Goal: Task Accomplishment & Management: Use online tool/utility

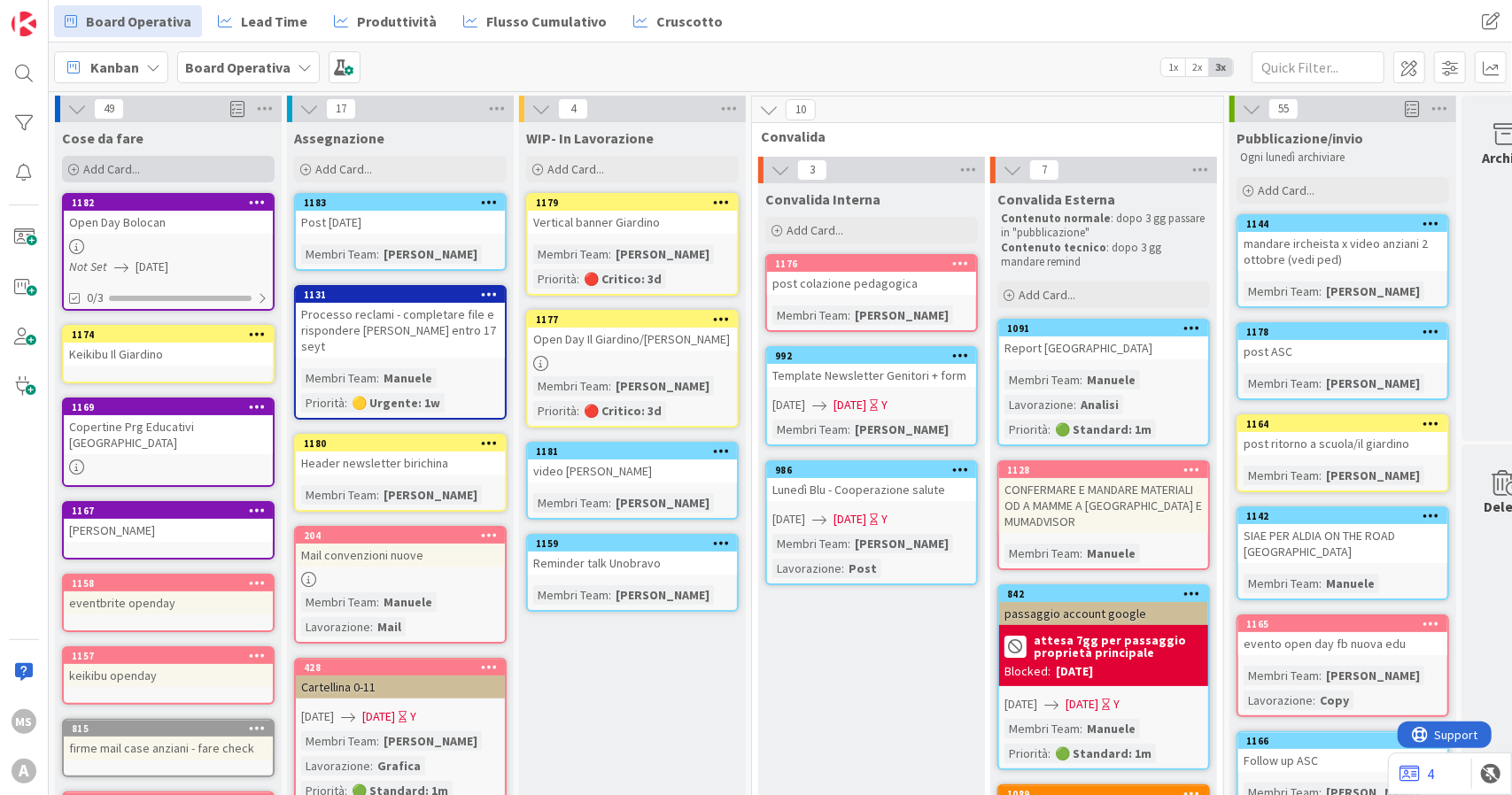
click at [143, 177] on div "Add Card..." at bounding box center [168, 169] width 212 height 27
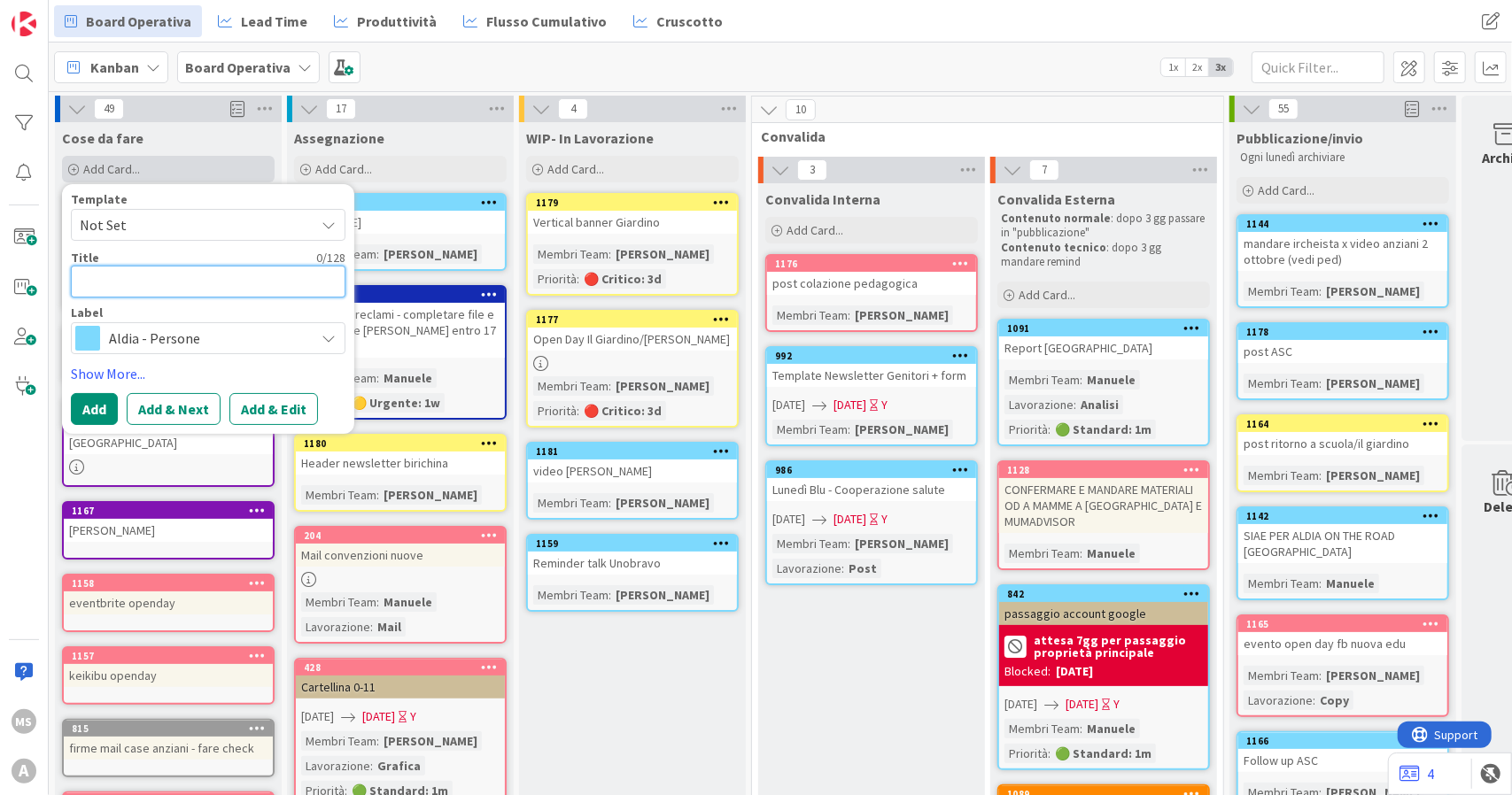
type textarea "F"
type textarea "x"
type textarea "Fo"
type textarea "x"
type textarea "For"
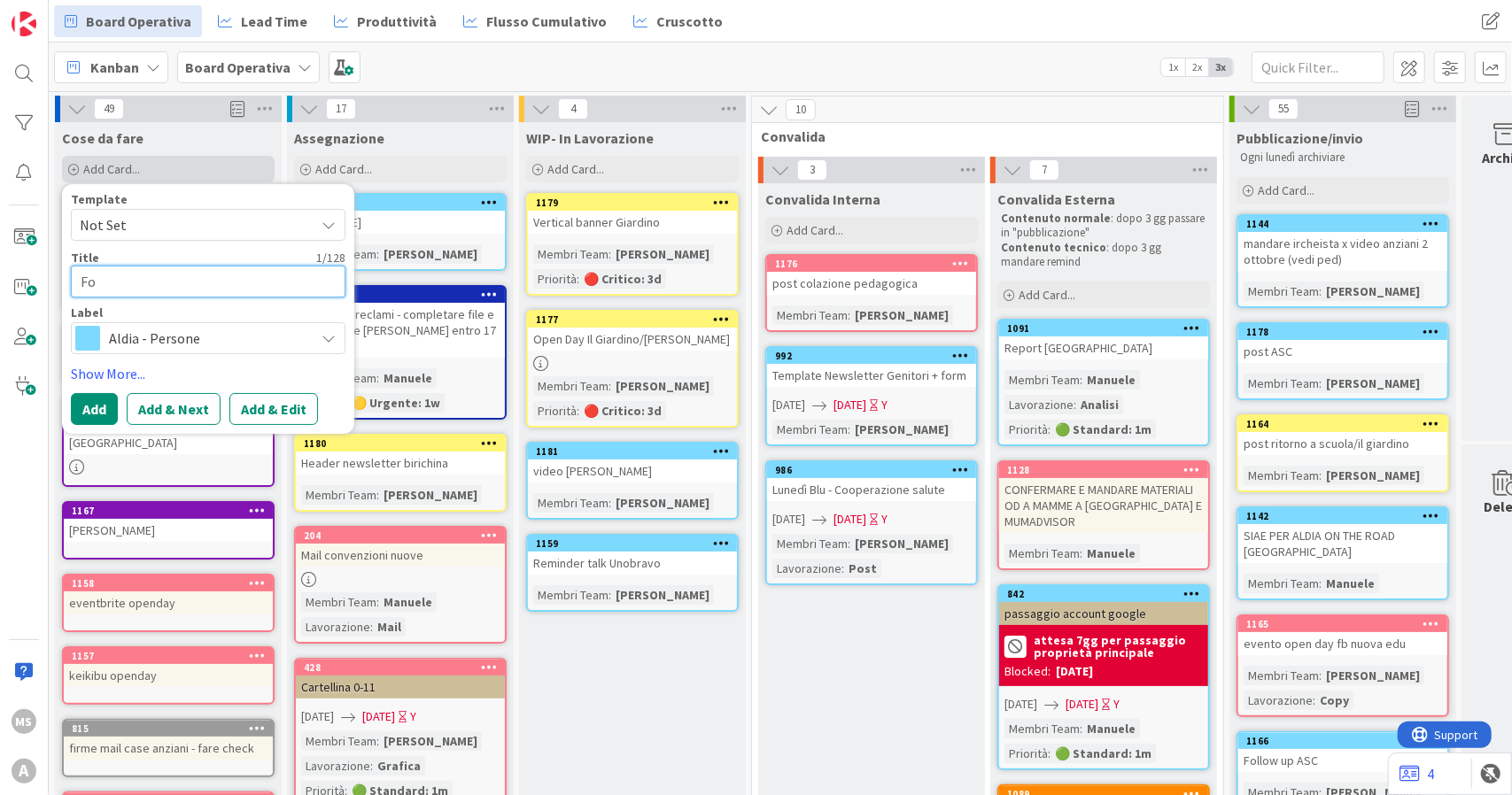
type textarea "x"
type textarea "Form"
type textarea "x"
type textarea "Form"
type textarea "x"
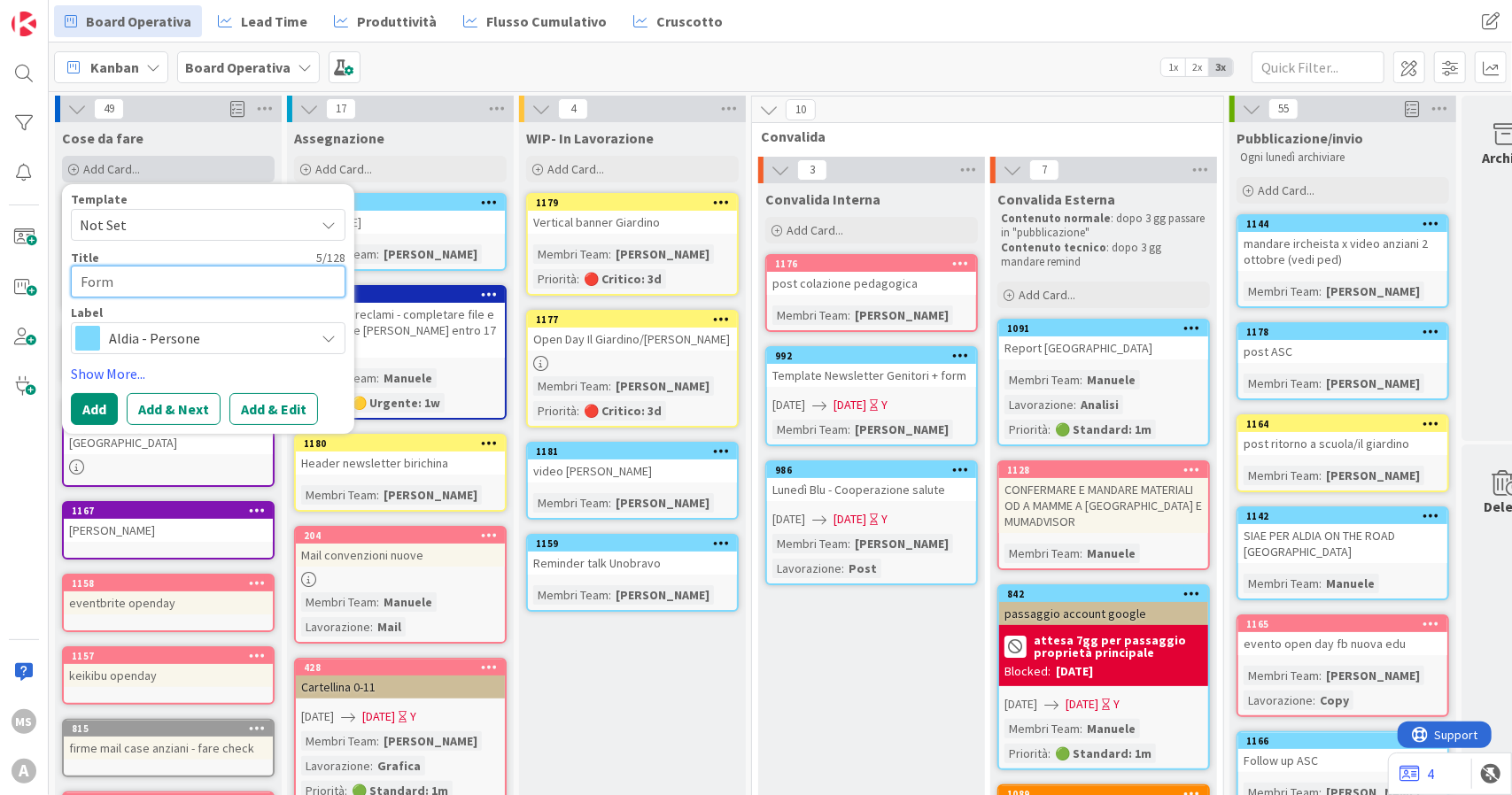
type textarea "Form s"
type textarea "x"
type textarea "Form so"
type textarea "x"
type textarea "Form son"
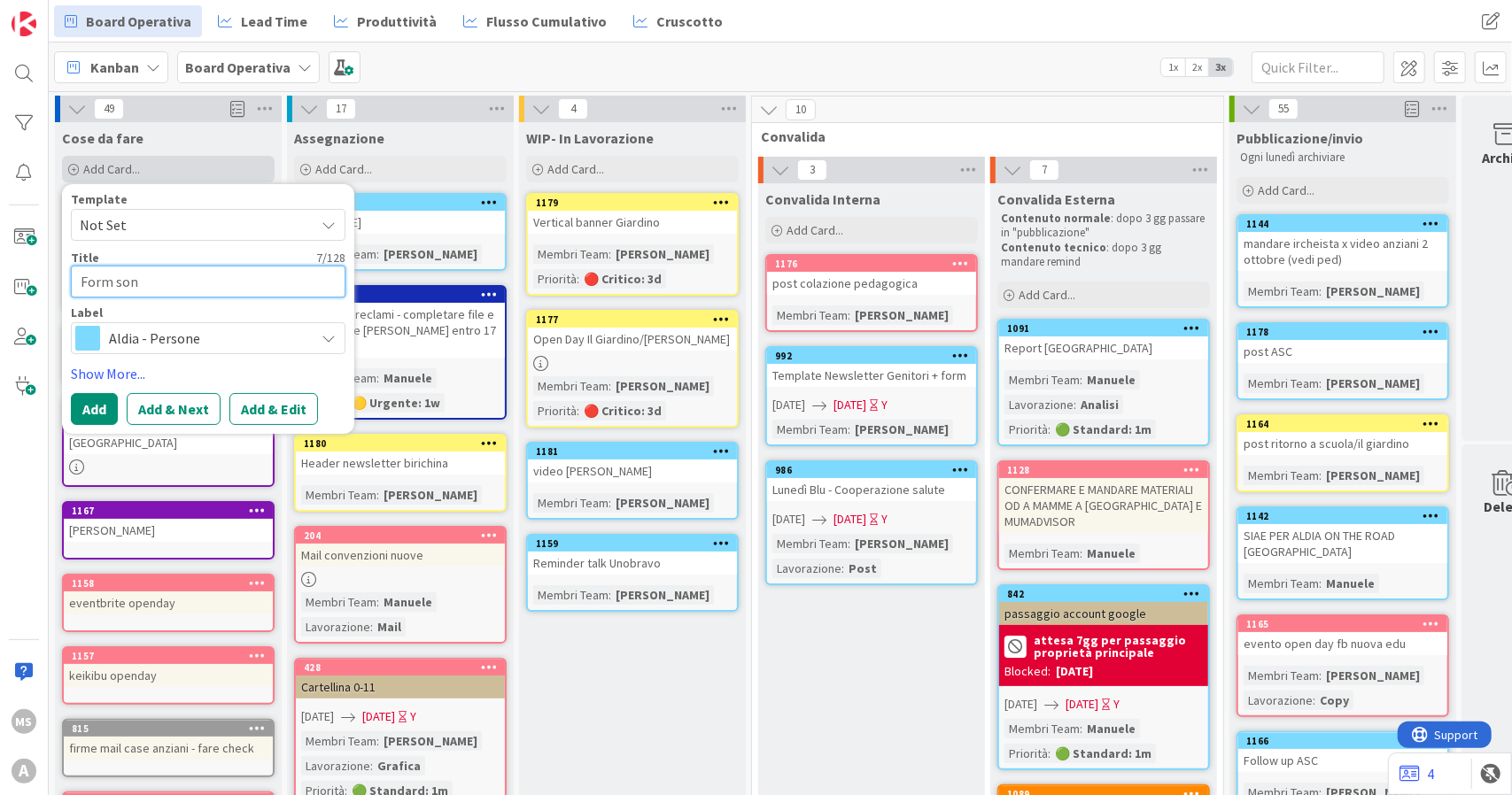
type textarea "x"
type textarea "Form sondf"
type textarea "x"
type textarea "Form sond"
type textarea "x"
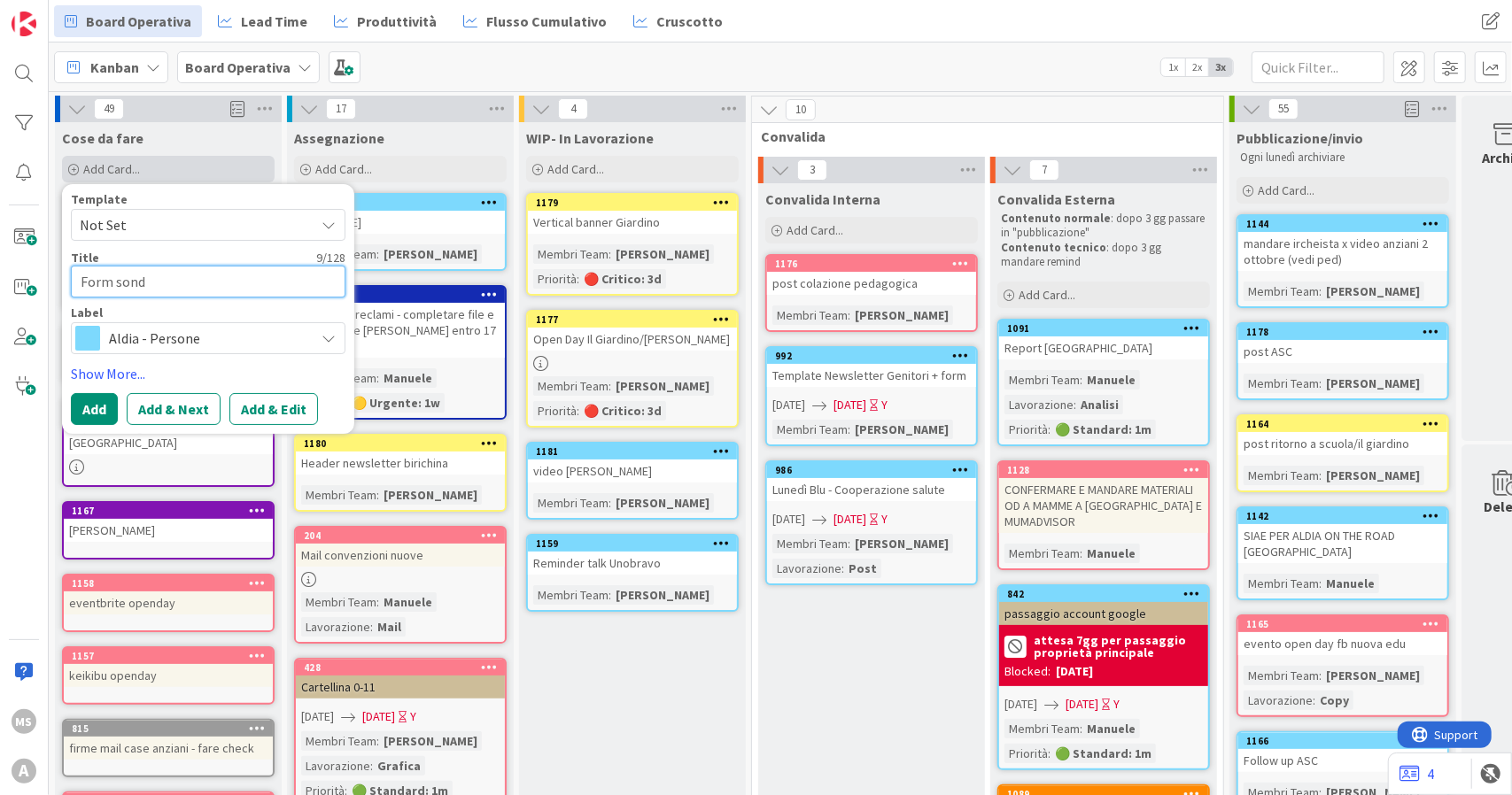
type textarea "Form sonda"
type textarea "x"
type textarea "Form sondag"
type textarea "x"
type textarea "Form sondagg"
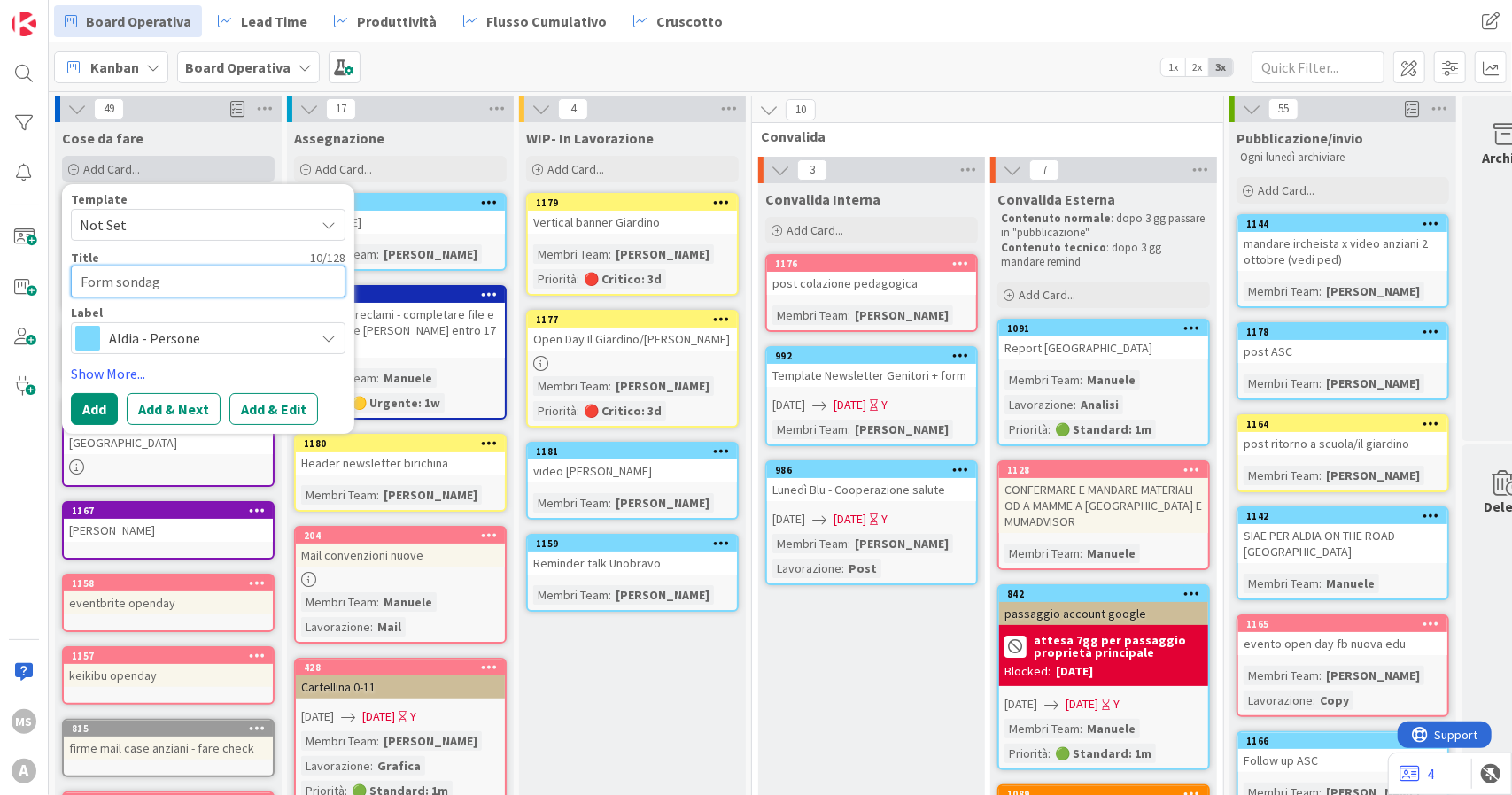
type textarea "x"
type textarea "Form sondaggi"
type textarea "x"
type textarea "Form sondaggio"
type textarea "x"
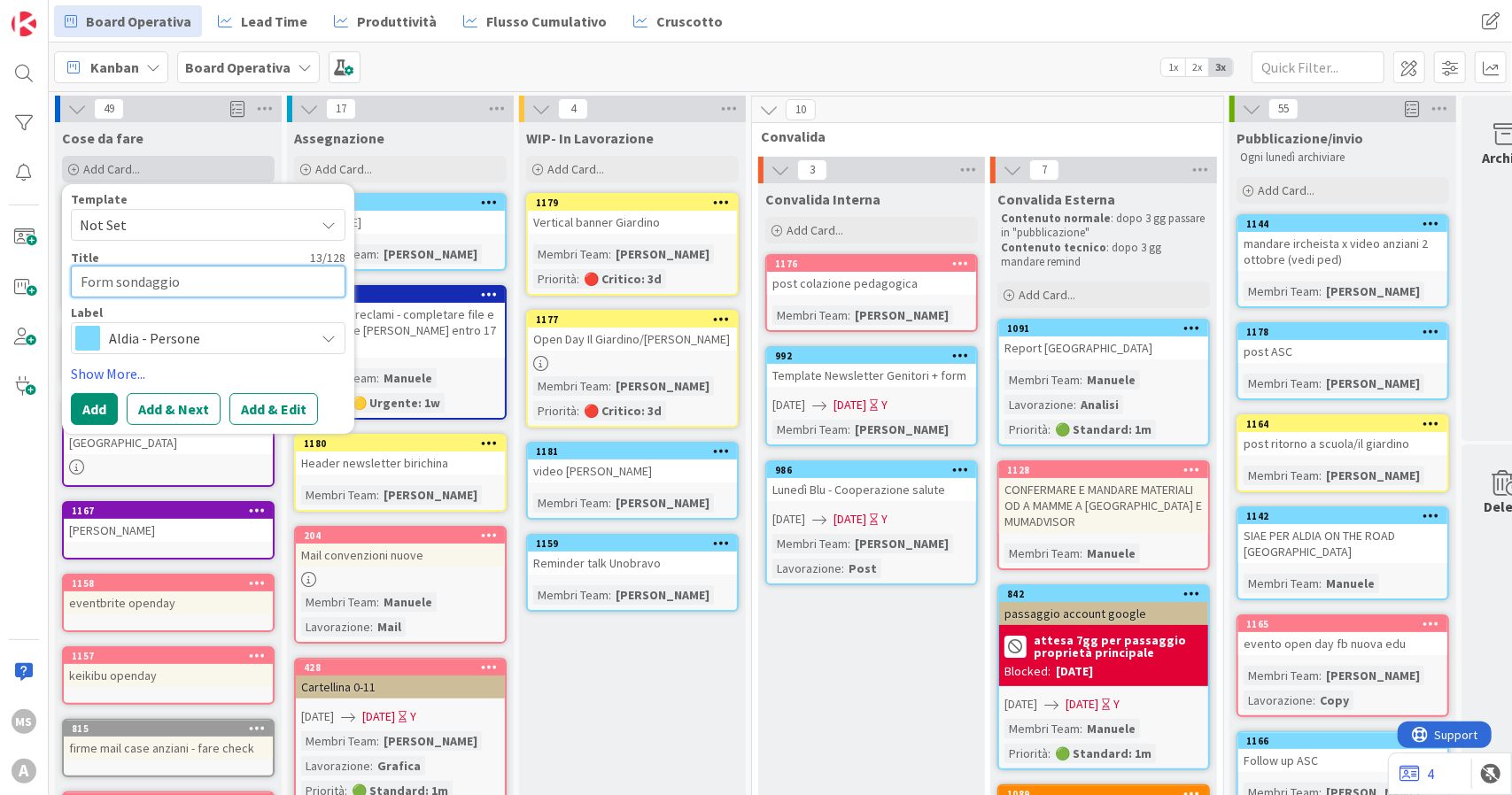
type textarea "Form sondaggio"
type textarea "x"
type textarea "Form sondaggio e"
type textarea "x"
type textarea "Form sondaggio el"
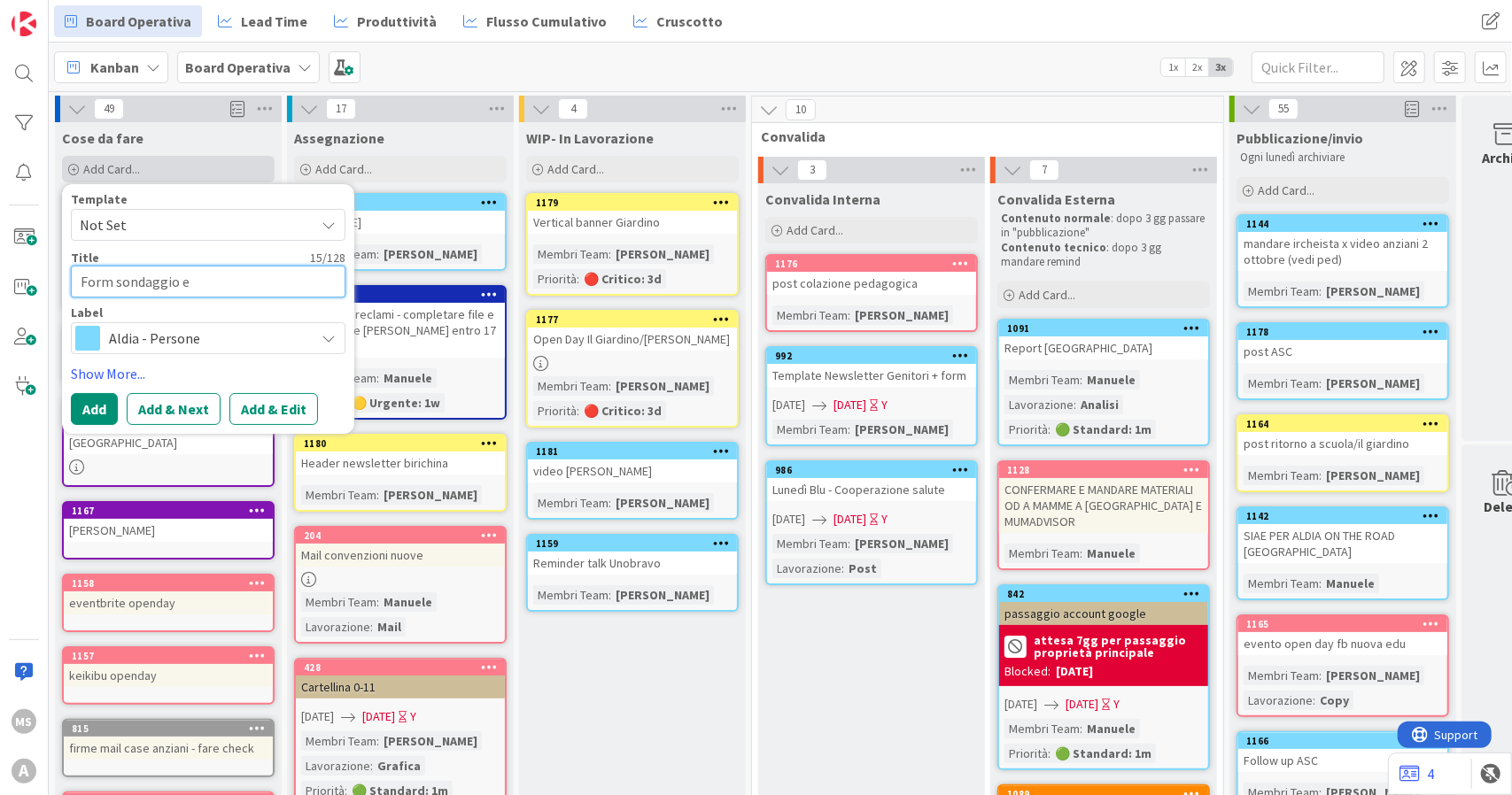
type textarea "x"
type textarea "Form sondaggio ele"
type textarea "x"
type textarea "Form sondaggio elez"
type textarea "x"
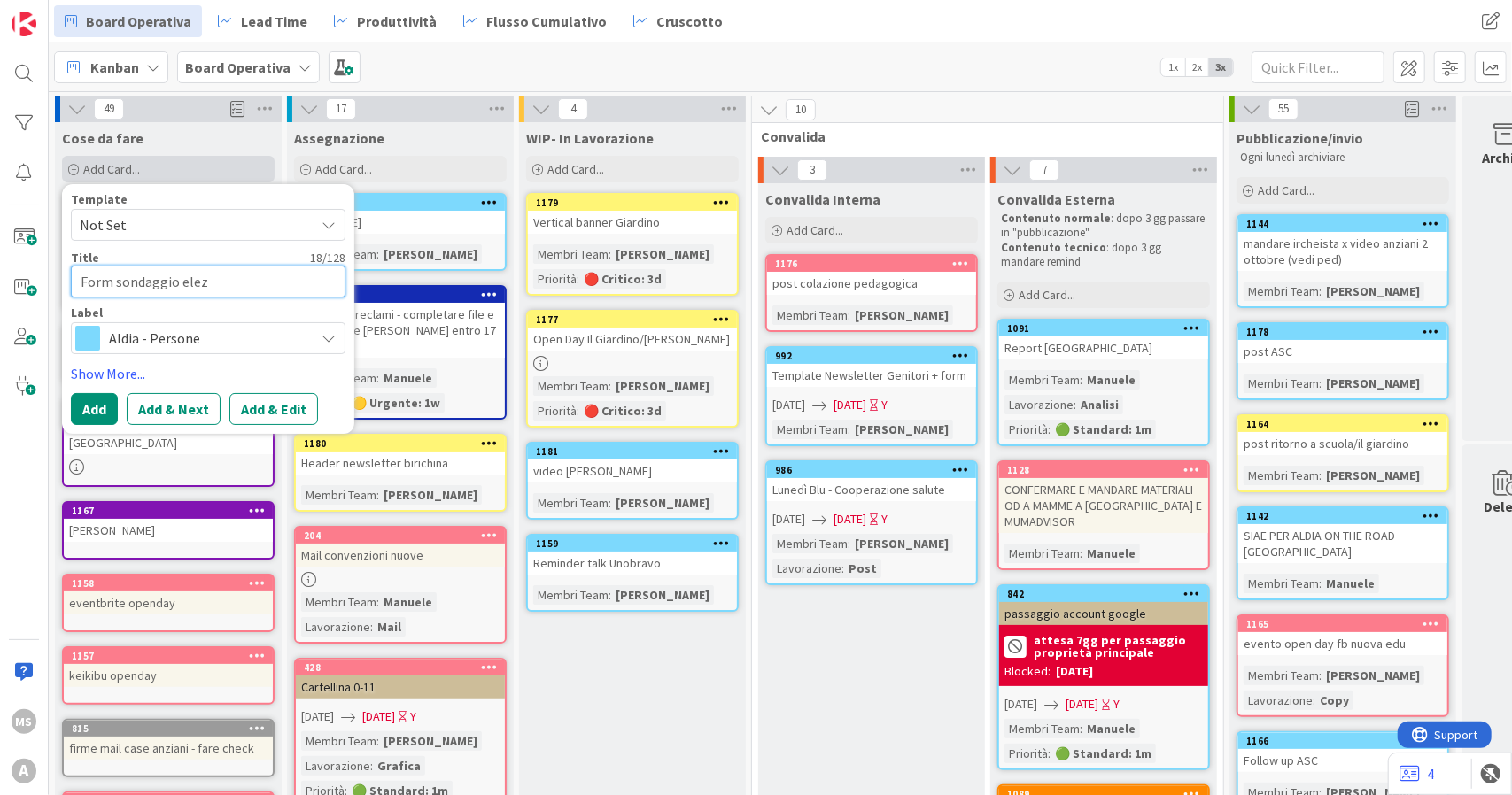
type textarea "Form sondaggio elezi"
type textarea "x"
type textarea "Form sondaggio elezio"
type textarea "x"
type textarea "Form sondaggio elezion"
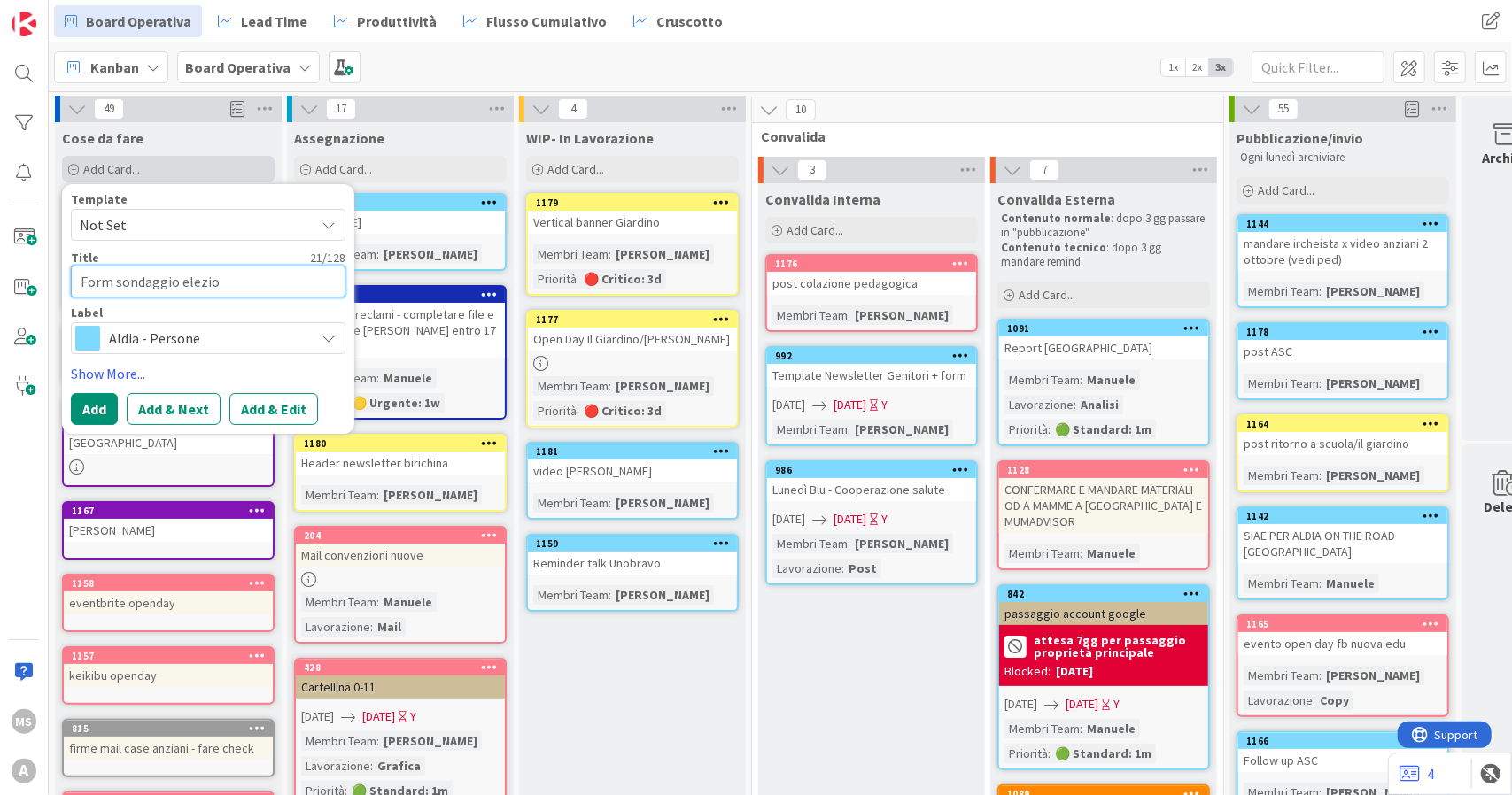
type textarea "x"
type textarea "Form sondaggio elezioni"
type textarea "x"
type textarea "Form sondaggio elezioni"
click at [181, 340] on span "Aldia - Persone" at bounding box center [207, 338] width 197 height 25
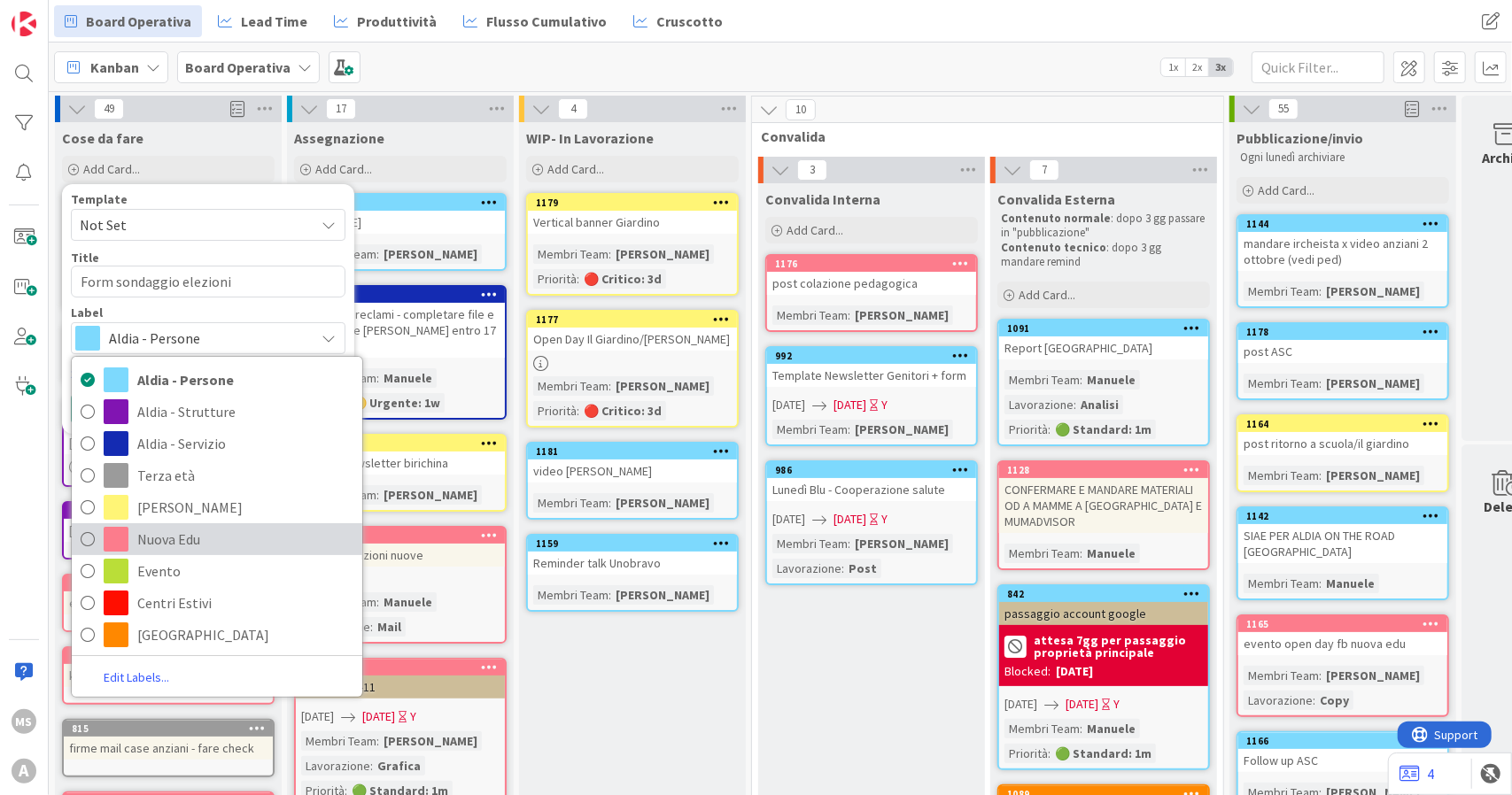
click at [161, 544] on span "Nuova Edu" at bounding box center [245, 540] width 216 height 27
type textarea "x"
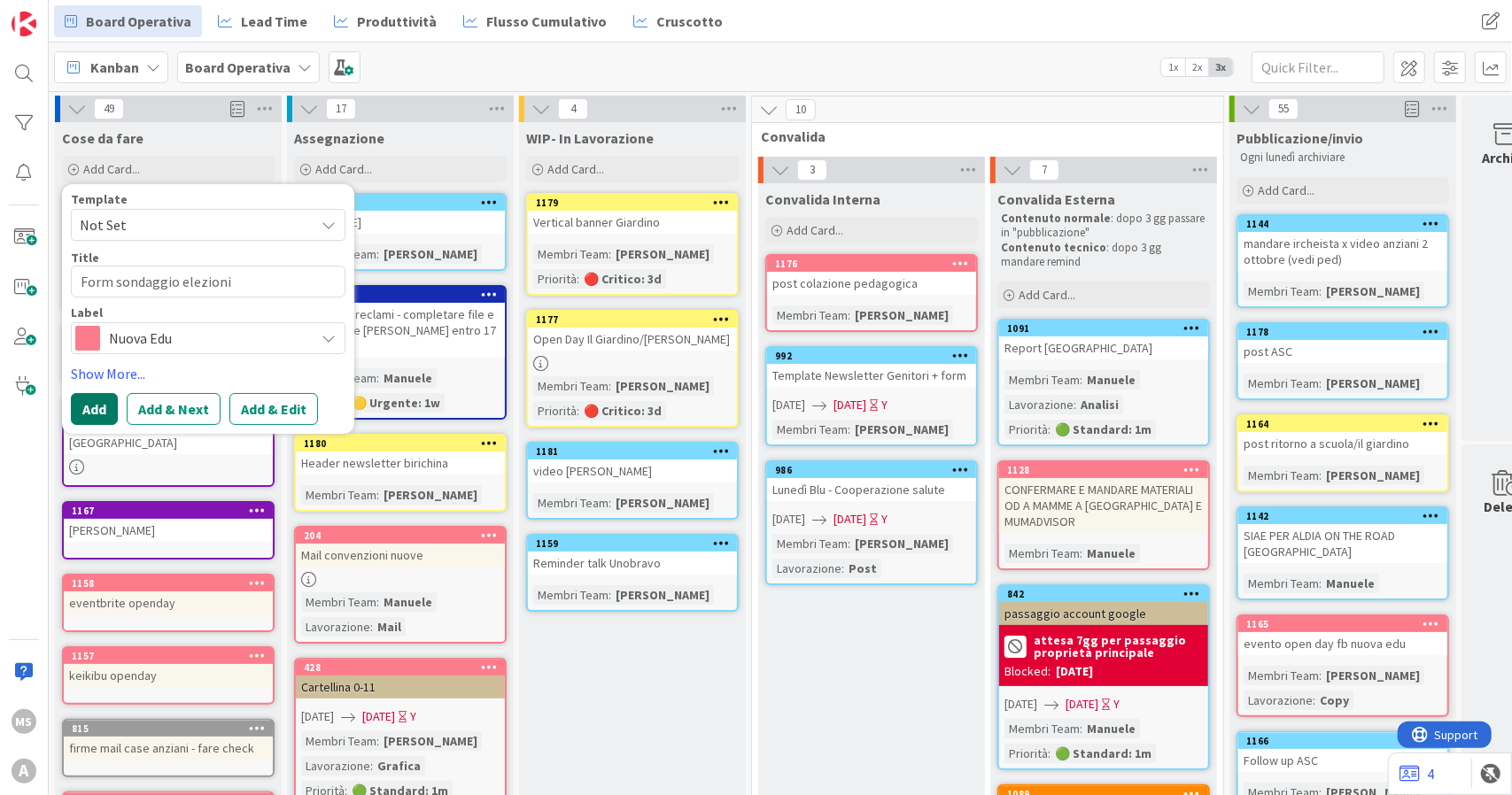
click at [90, 406] on button "Add" at bounding box center [94, 409] width 47 height 32
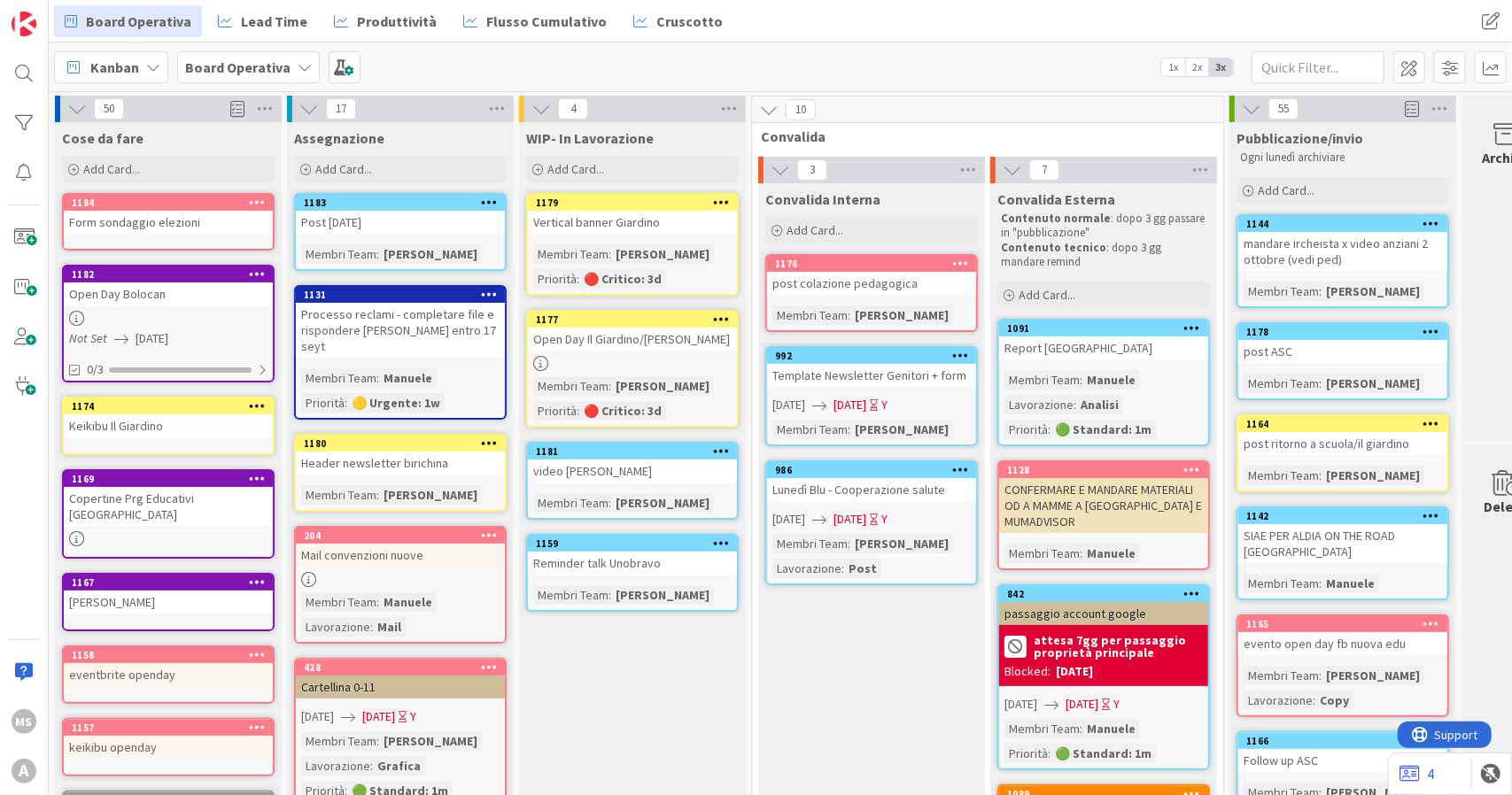
click at [147, 233] on div "1184 Form sondaggio elezioni" at bounding box center [168, 222] width 212 height 58
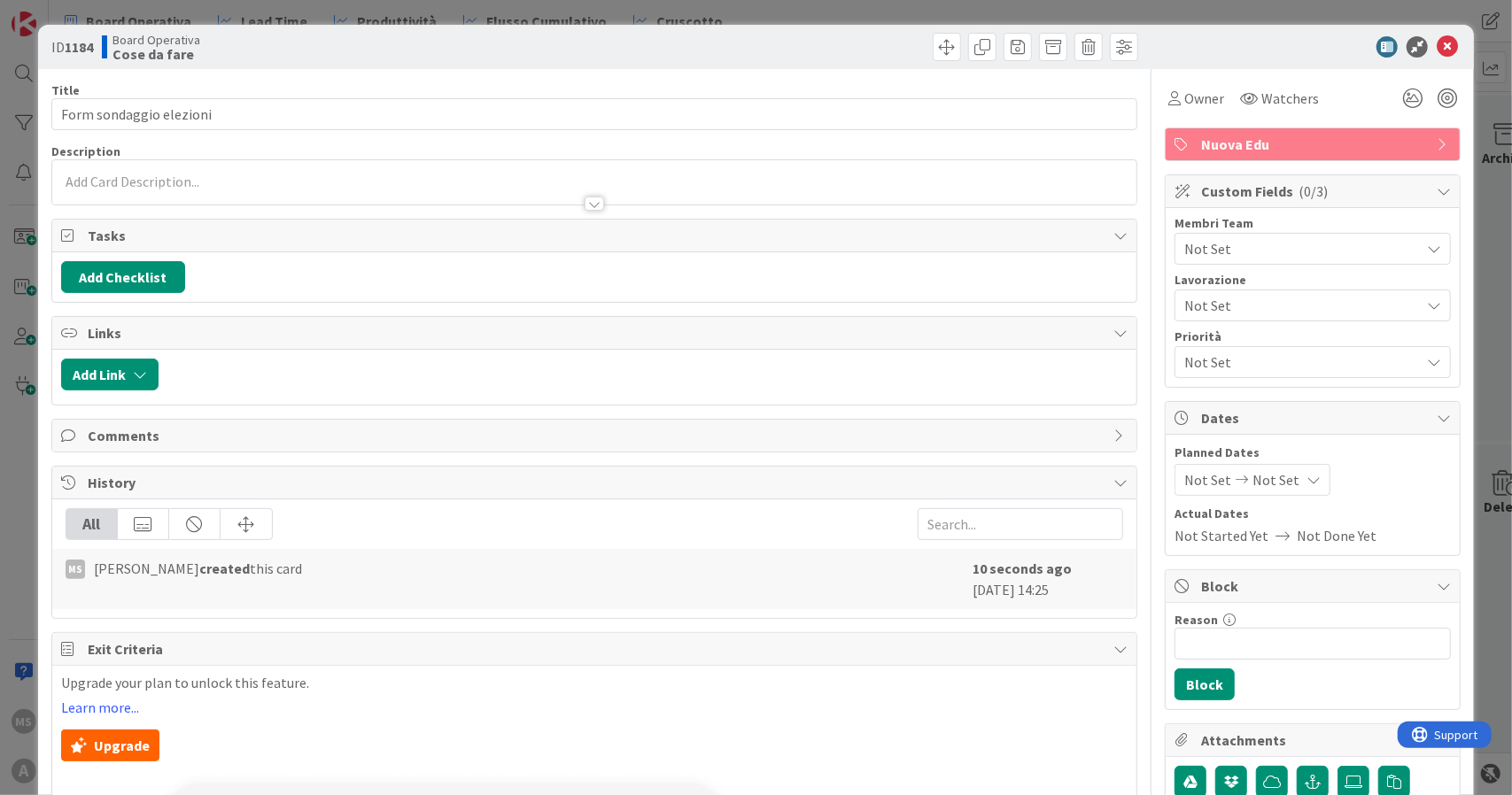
click at [180, 187] on div at bounding box center [595, 195] width 1085 height 18
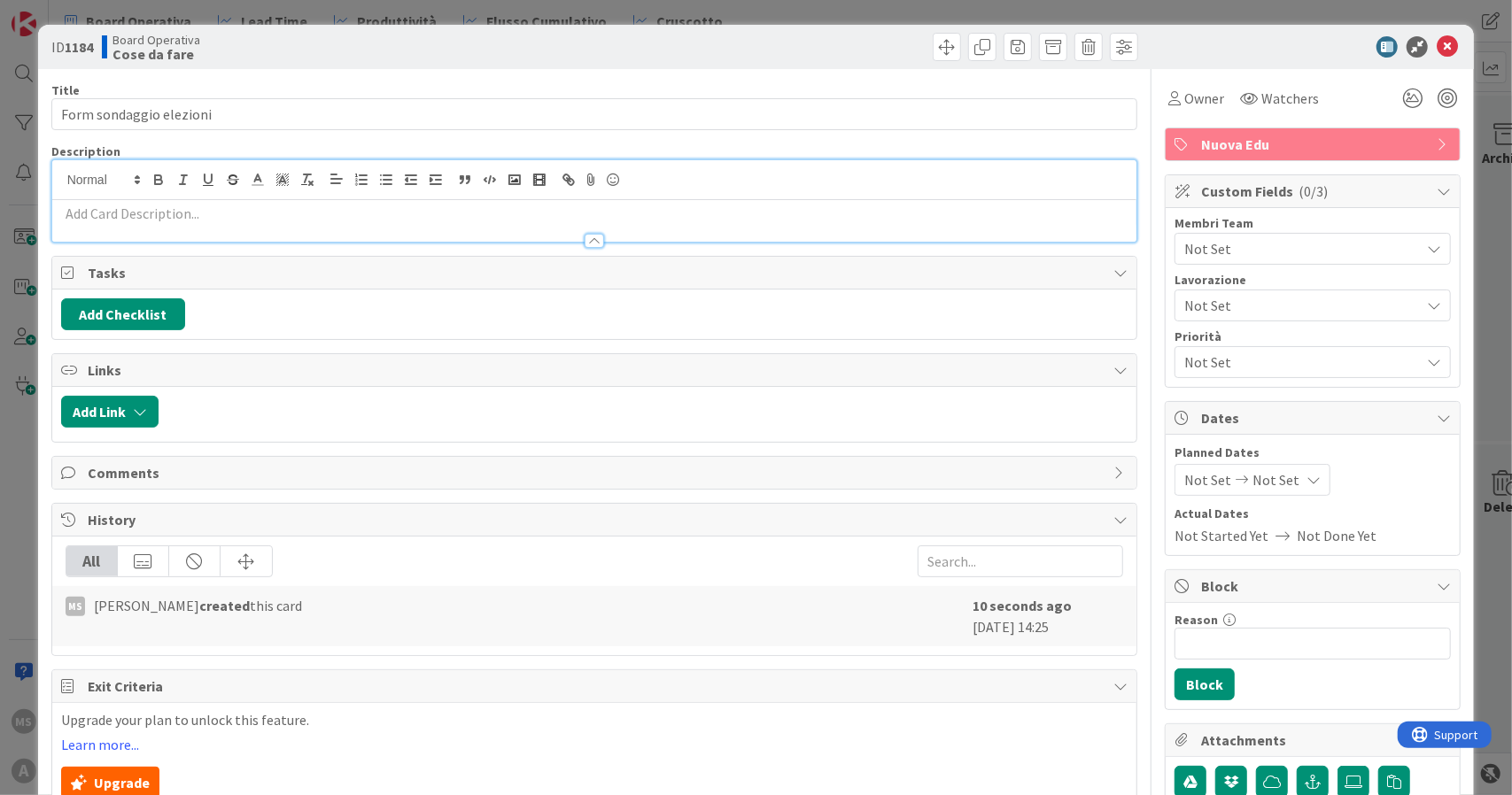
click at [149, 211] on p at bounding box center [595, 213] width 1067 height 20
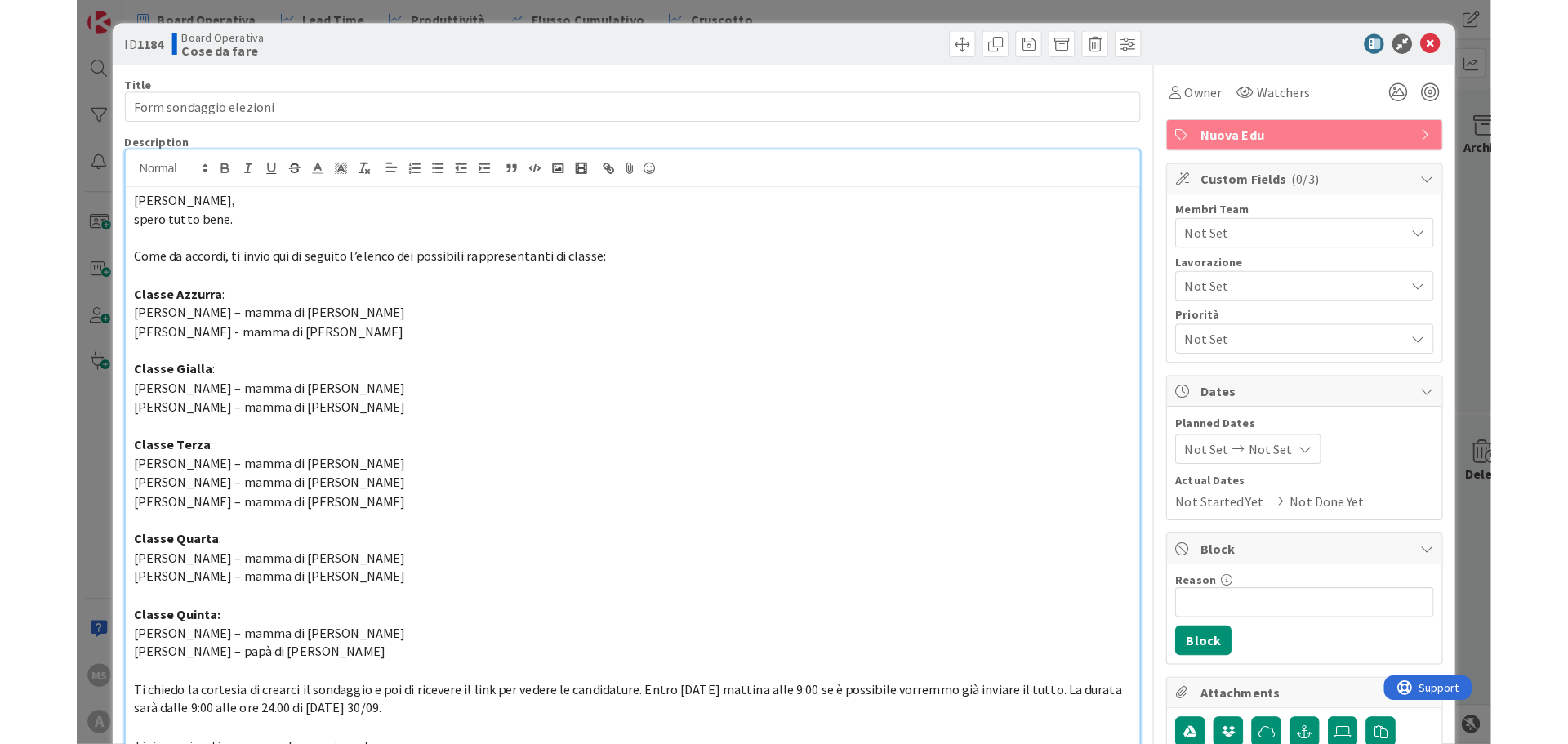
scroll to position [27, 0]
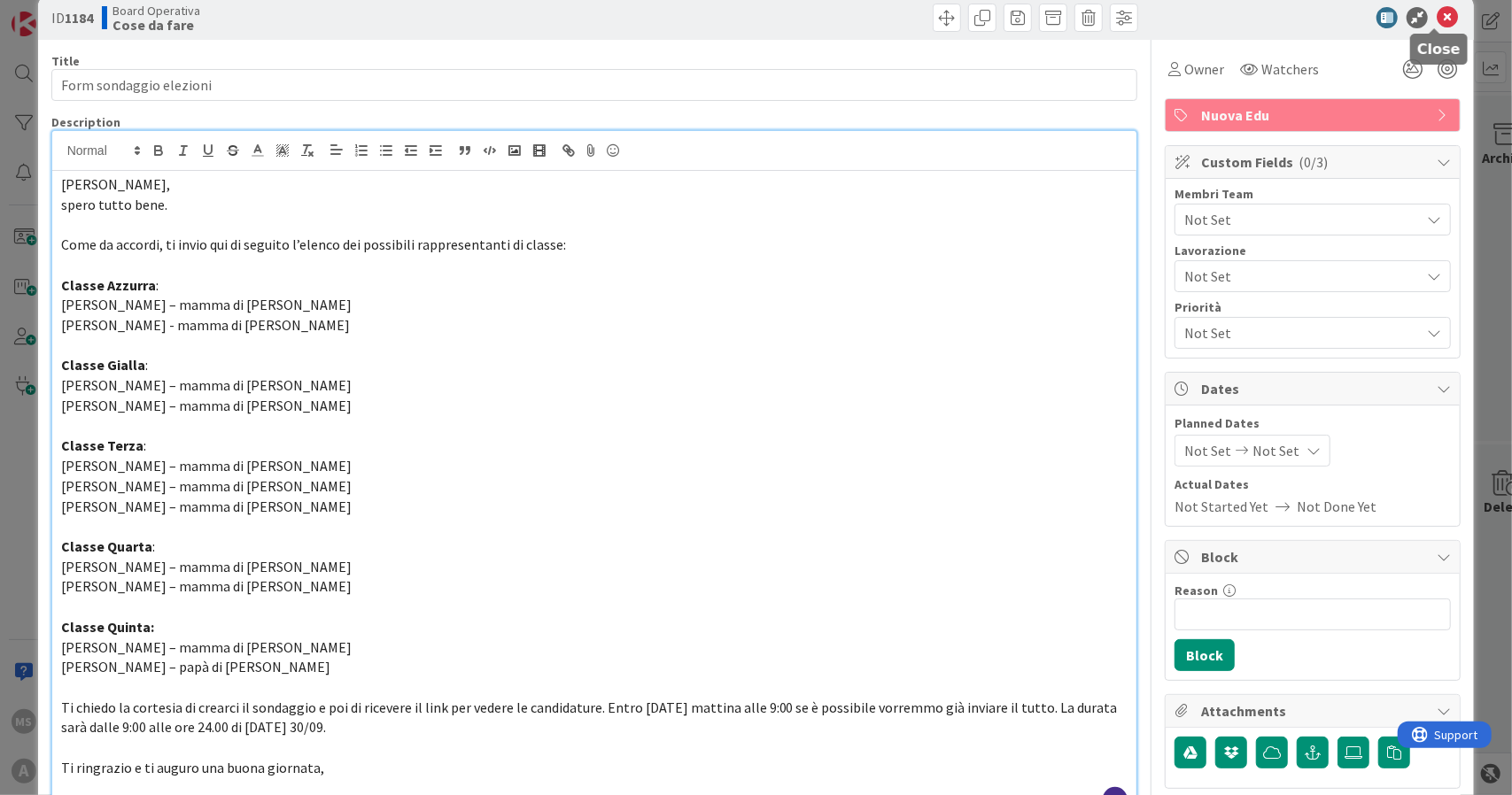
click at [1437, 15] on icon at bounding box center [1448, 17] width 21 height 21
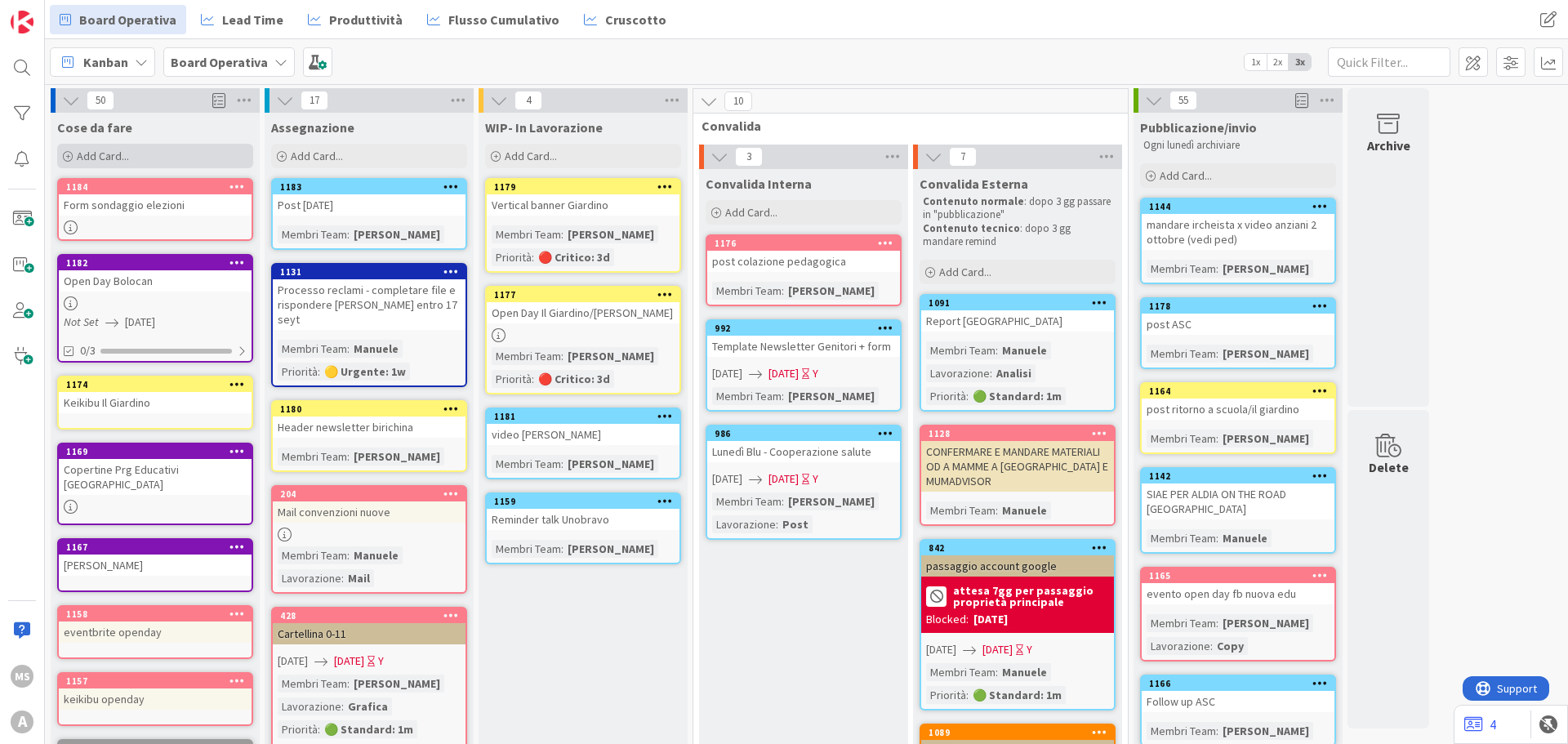
click at [160, 153] on div "Add Card..." at bounding box center [155, 156] width 196 height 25
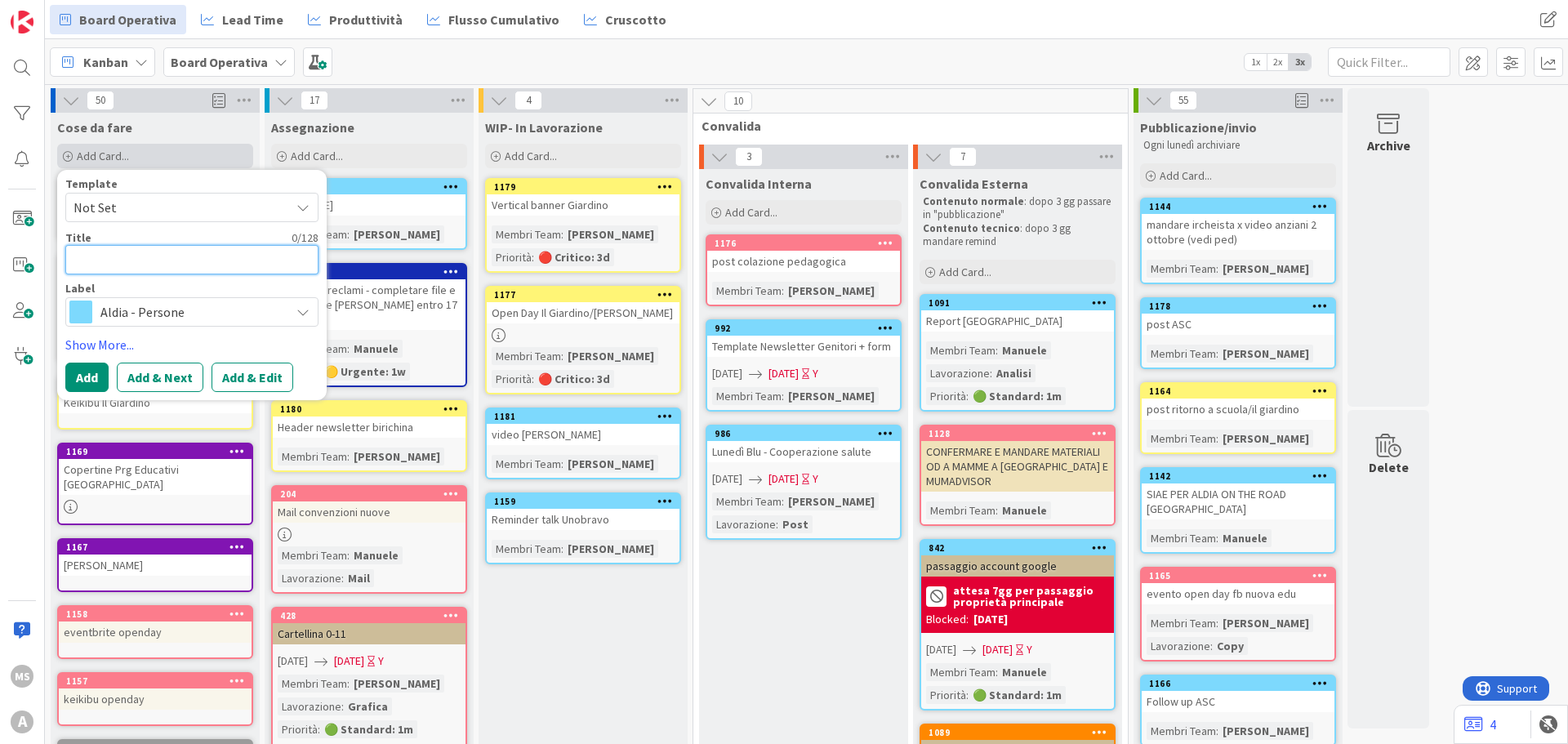
type textarea "M"
type textarea "x"
type textarea "Mi"
type textarea "x"
type textarea "Mia"
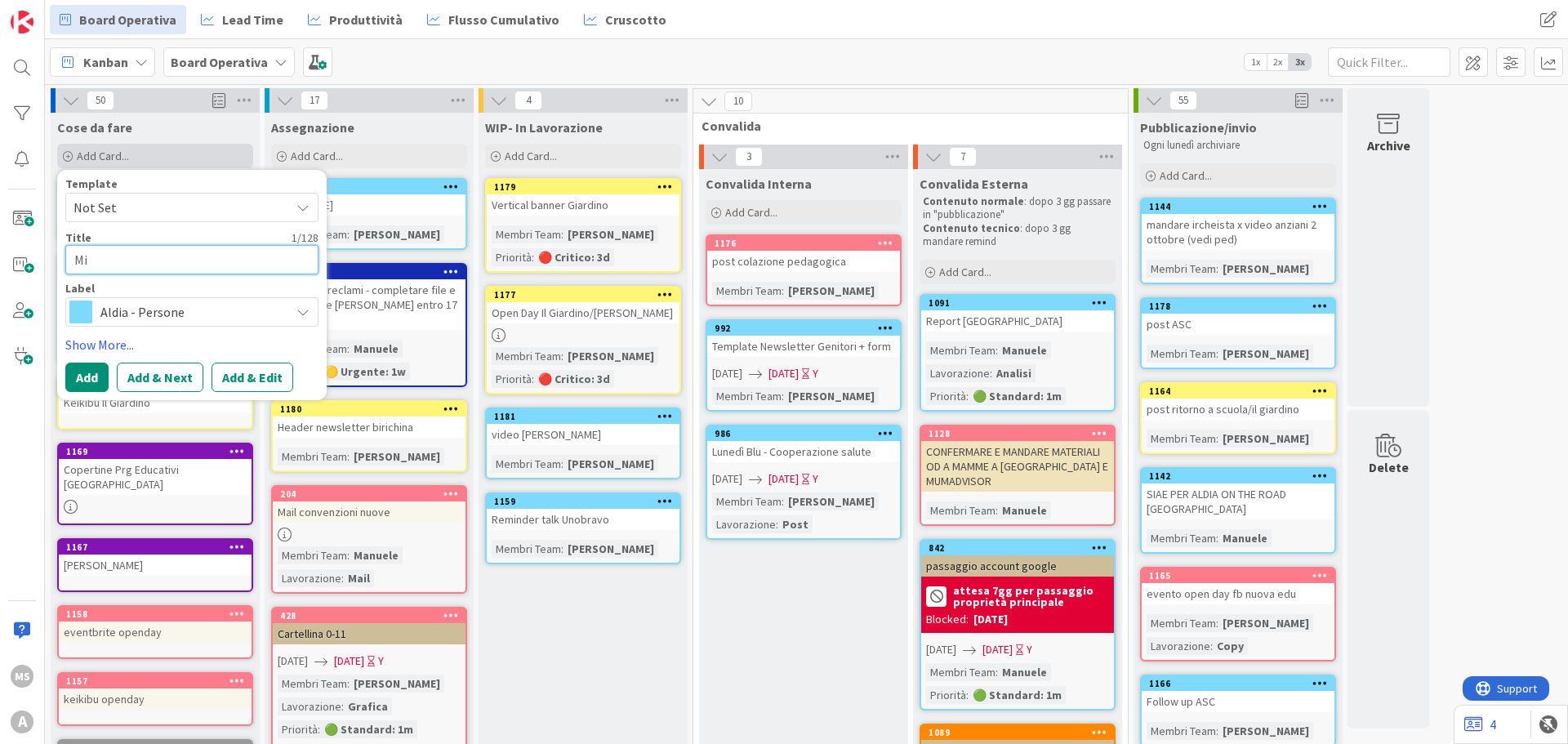
type textarea "x"
type textarea "Mial"
type textarea "x"
type textarea "Mial"
type textarea "x"
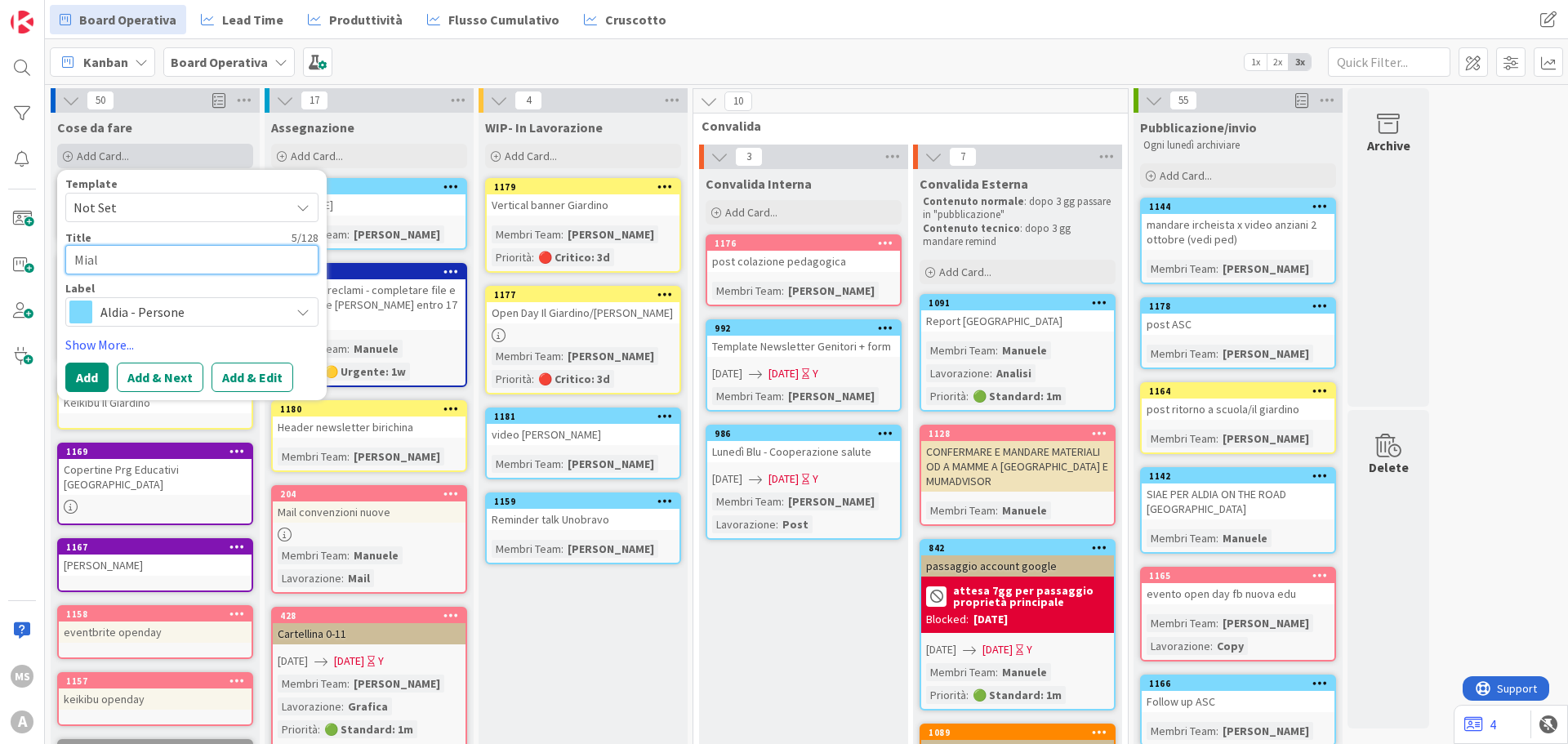
type textarea "Mial n"
type textarea "x"
type textarea "Mial"
type textarea "x"
type textarea "Mial"
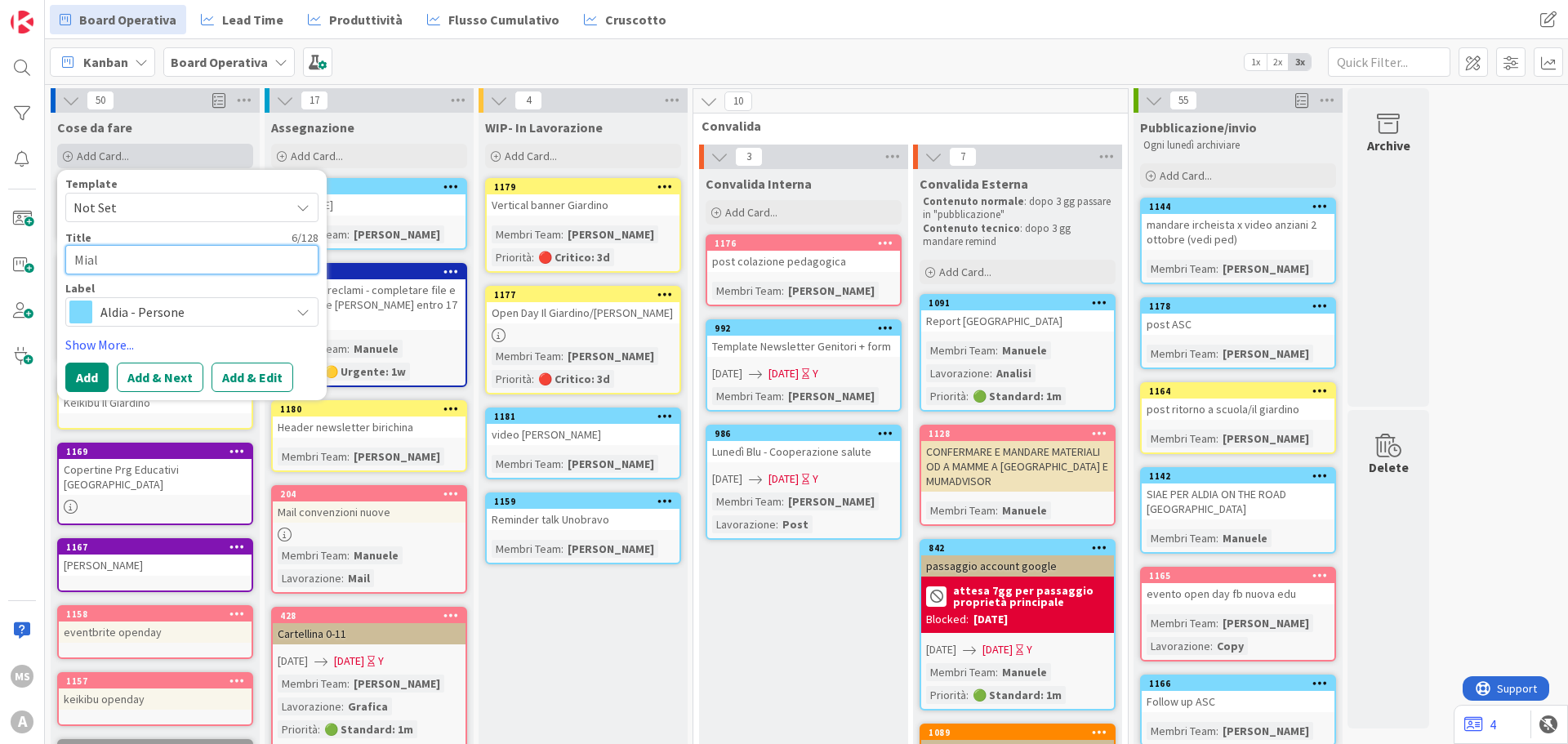
type textarea "x"
type textarea "Mia"
type textarea "x"
type textarea "Mi"
type textarea "x"
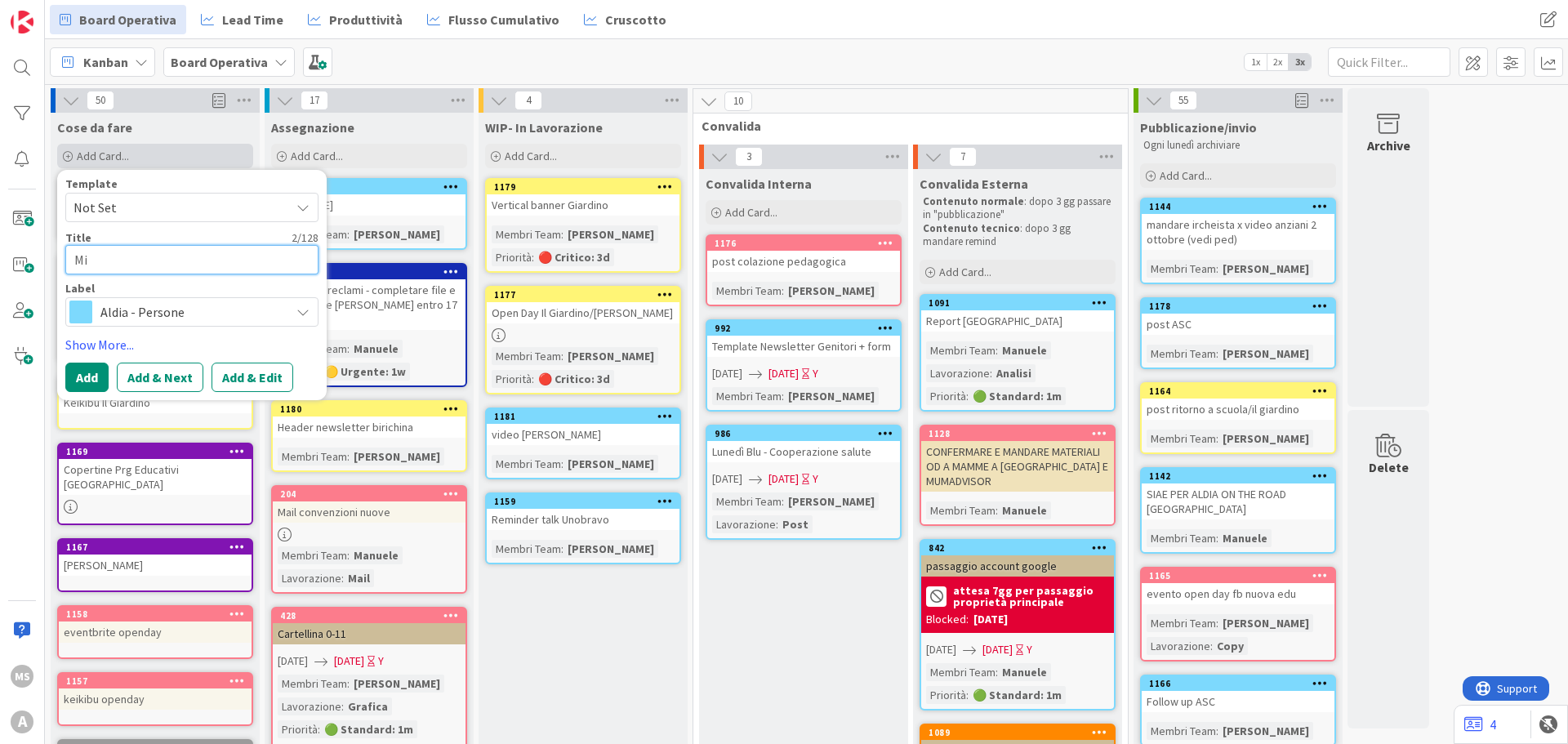
type textarea "M"
type textarea "x"
type textarea "Ma"
type textarea "x"
type textarea "Mai"
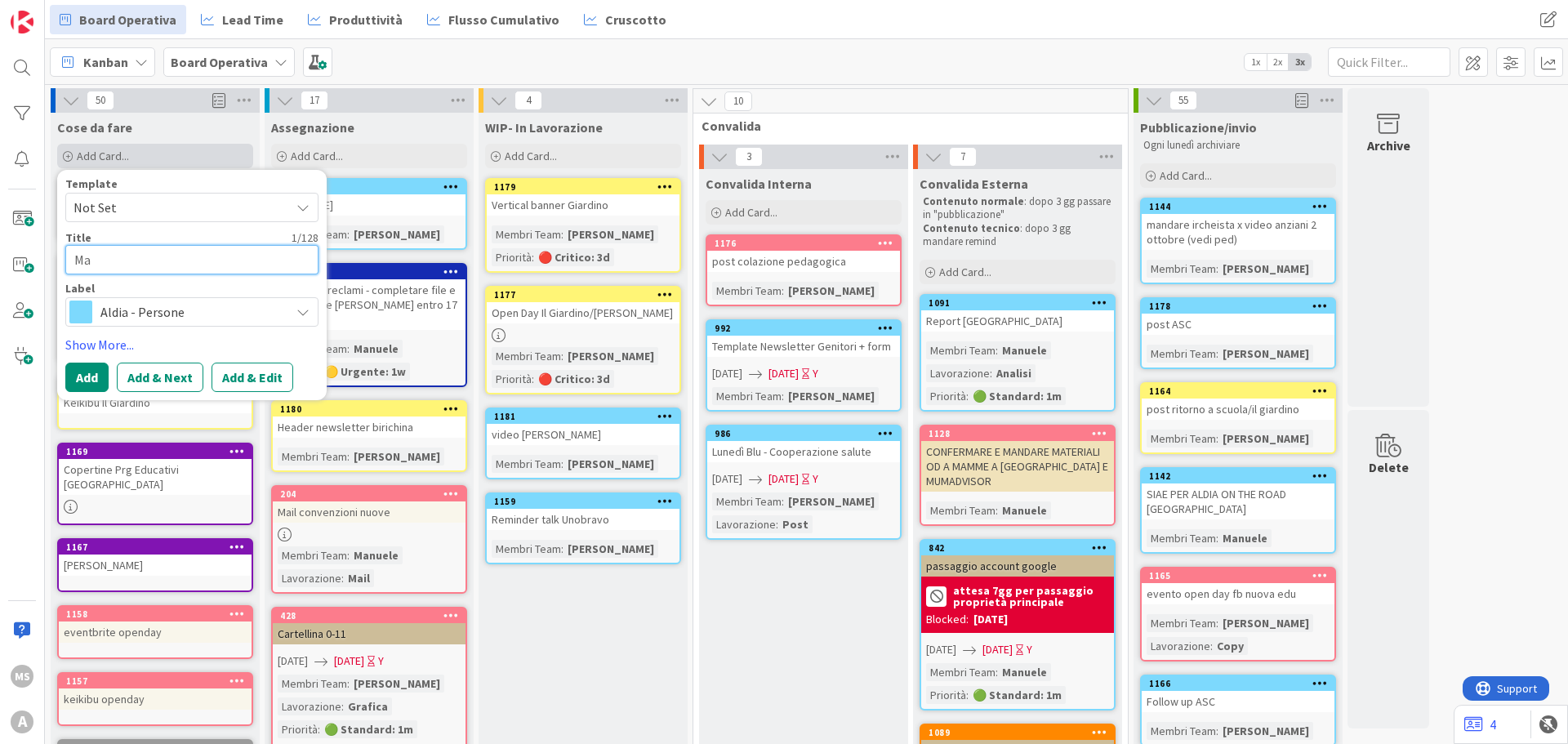
type textarea "x"
type textarea "Mail"
type textarea "x"
type textarea "Mail"
type textarea "x"
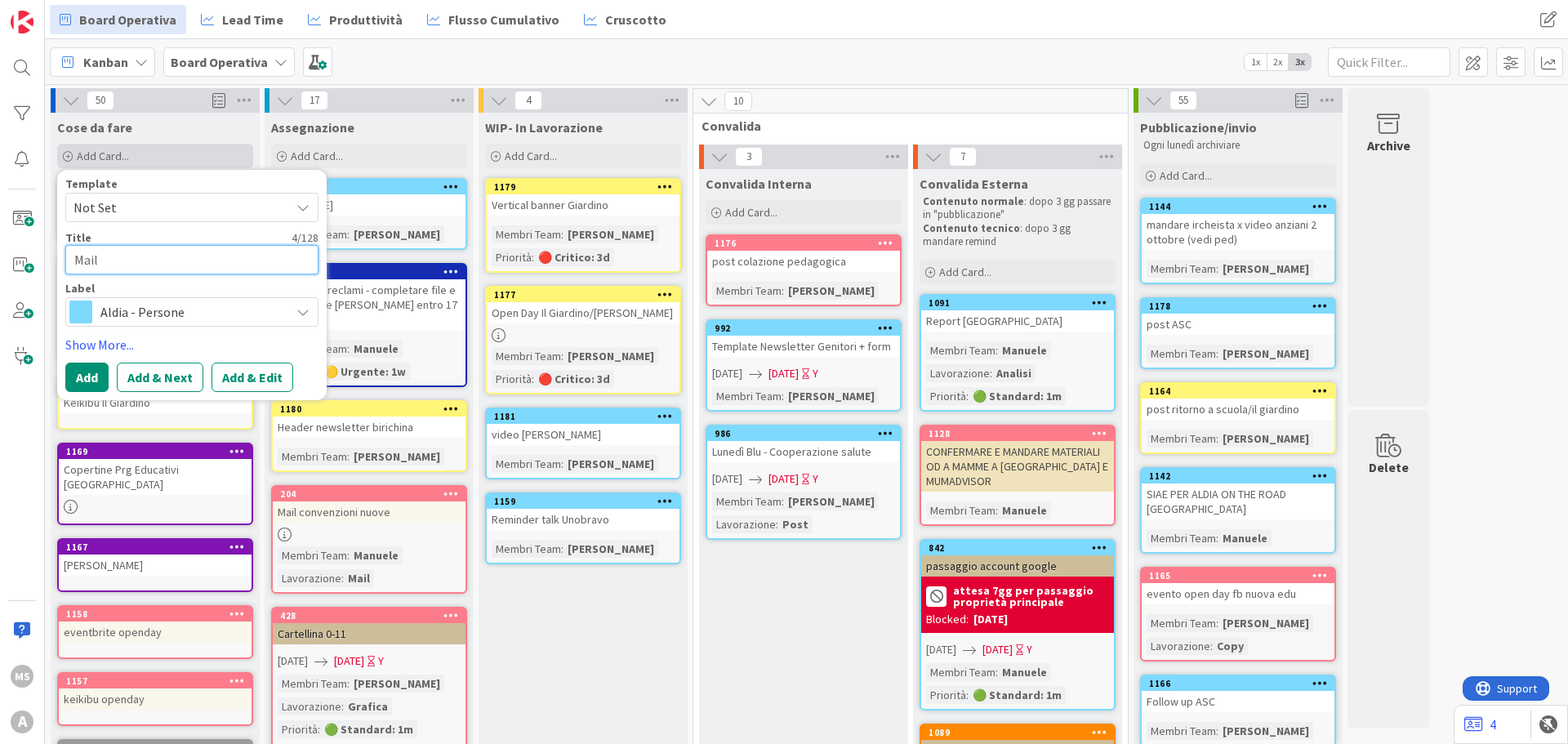
type textarea "Mail n"
type textarea "x"
type textarea "Mail ni"
type textarea "x"
type textarea "Mail nid"
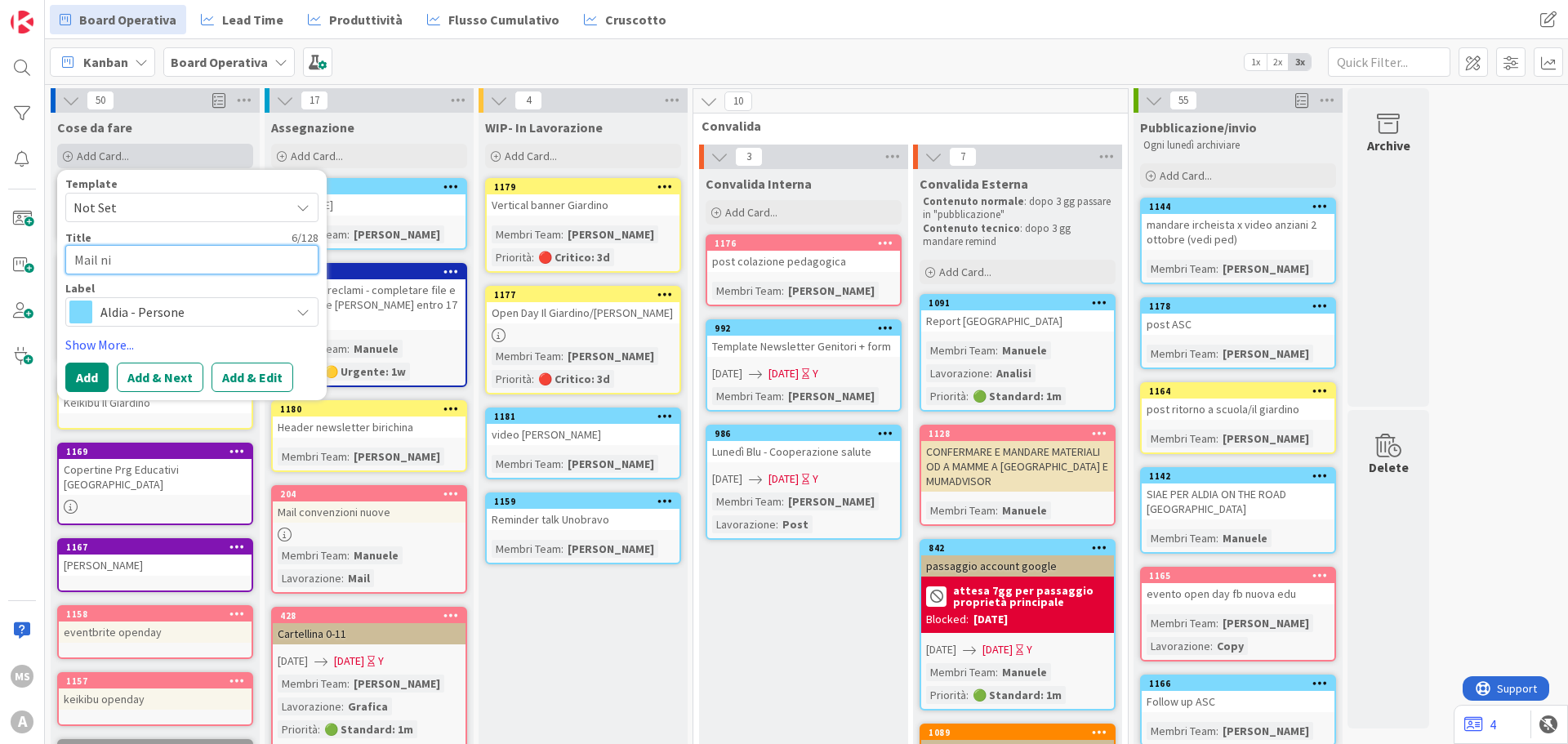
type textarea "x"
type textarea "Mail nidi"
type textarea "x"
type textarea "Mail nidi"
type textarea "x"
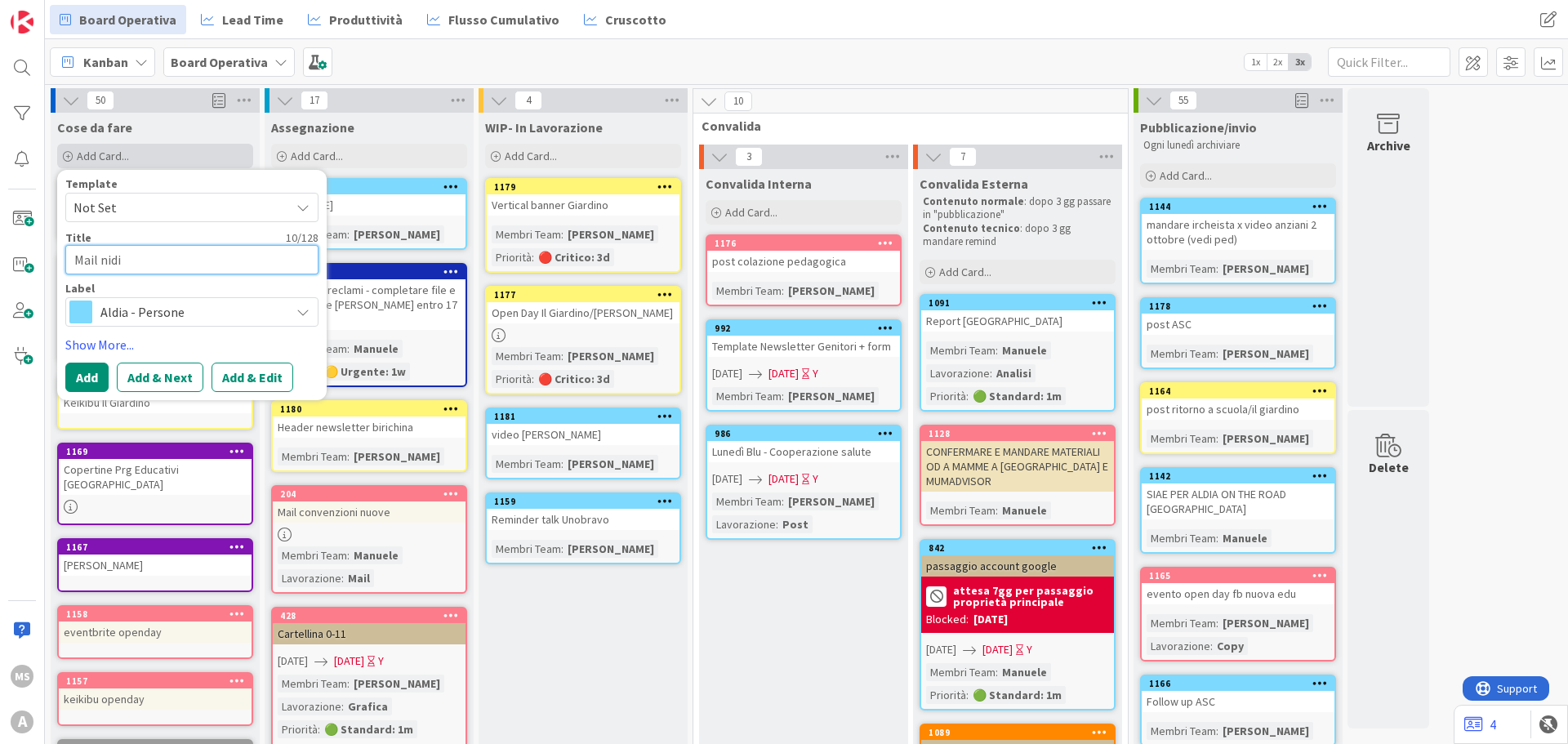
type textarea "Mail nidi A"
type textarea "x"
type textarea "Mail nidi As"
type textarea "x"
type textarea "Mail nidi Ass"
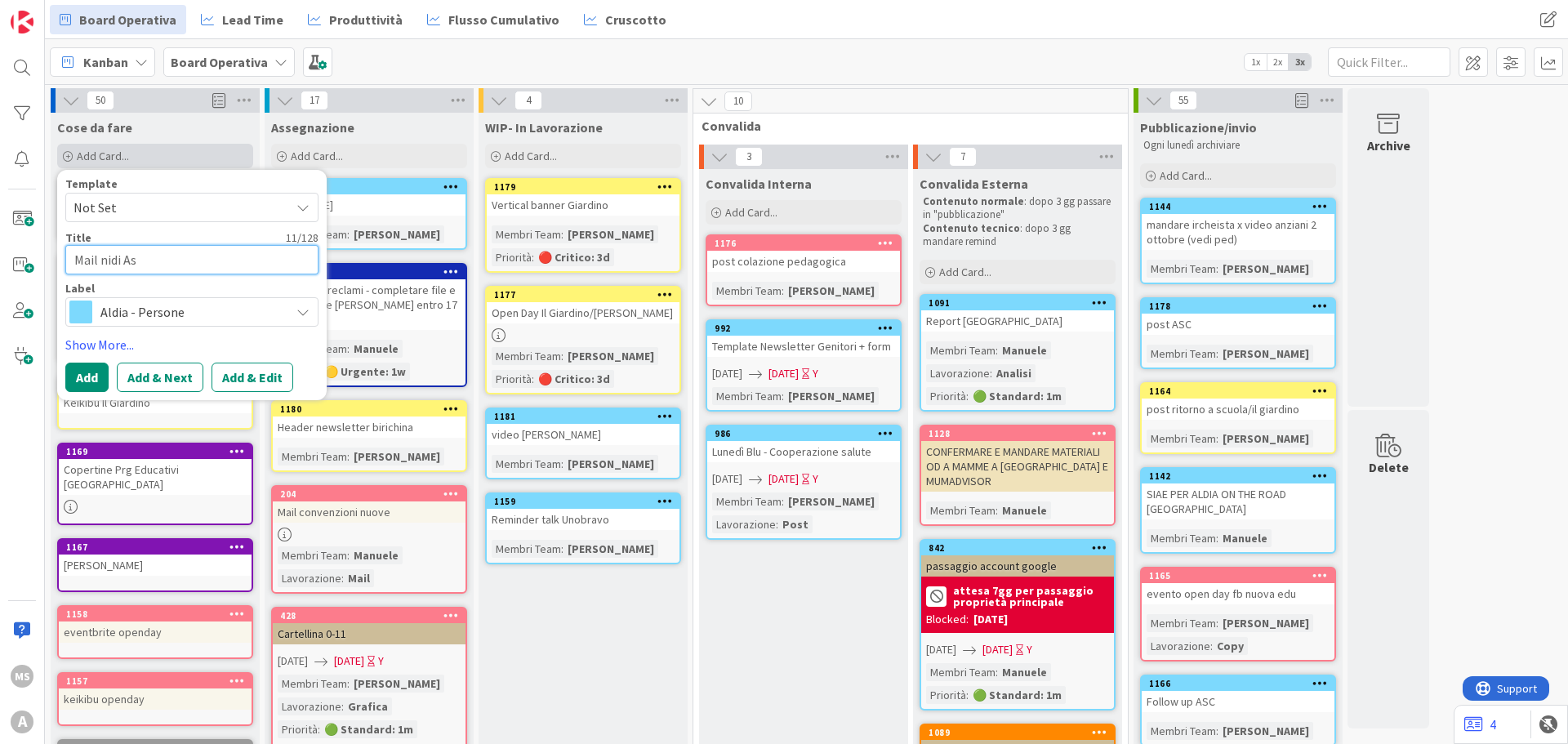
type textarea "x"
type textarea "Mail nidi Assi"
type textarea "x"
type textarea "Mail nidi Assis"
type textarea "x"
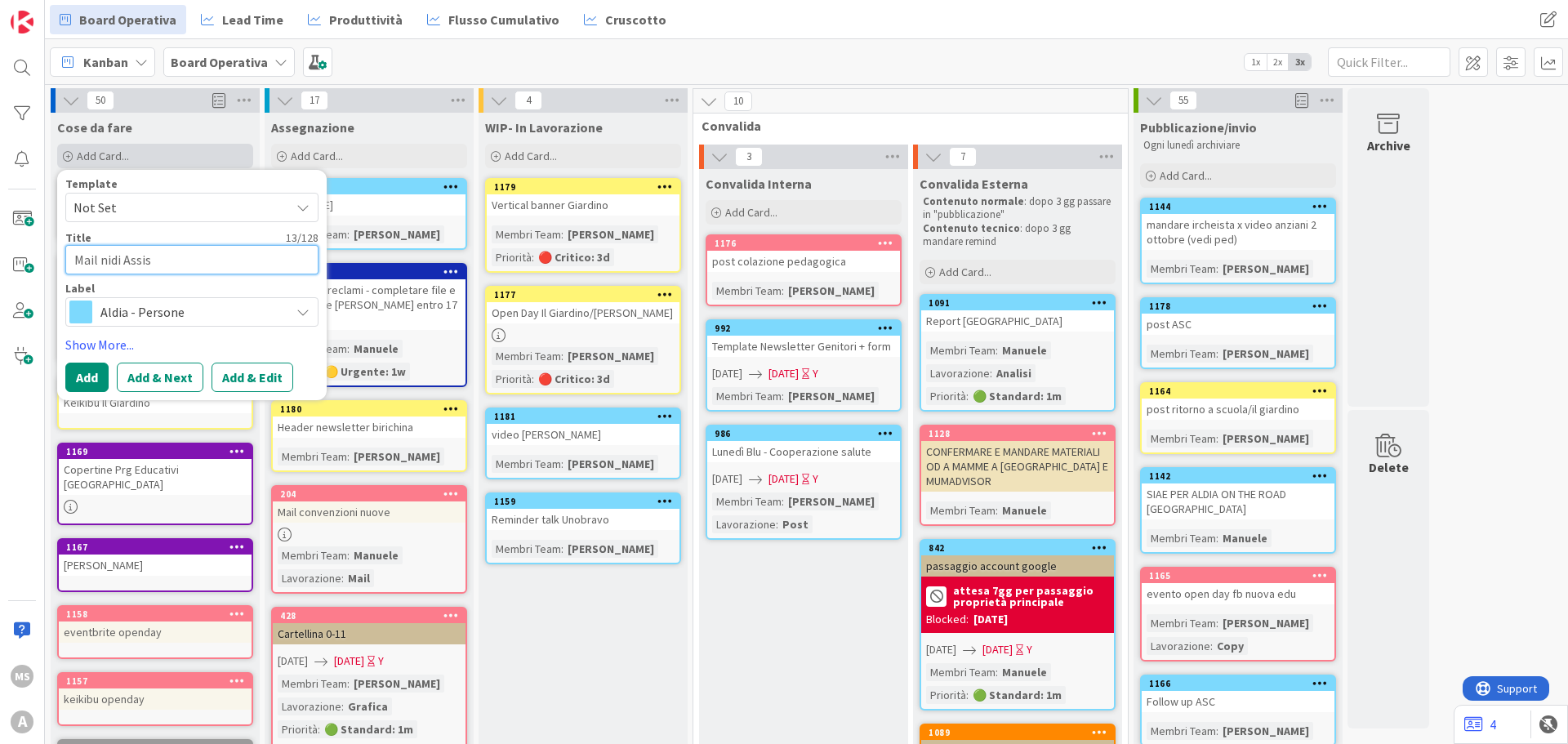
type textarea "Mail nidi Assisi"
type textarea "x"
type textarea "Mail nidi Assisi"
click at [112, 314] on span "Aldia - Persone" at bounding box center [190, 312] width 182 height 23
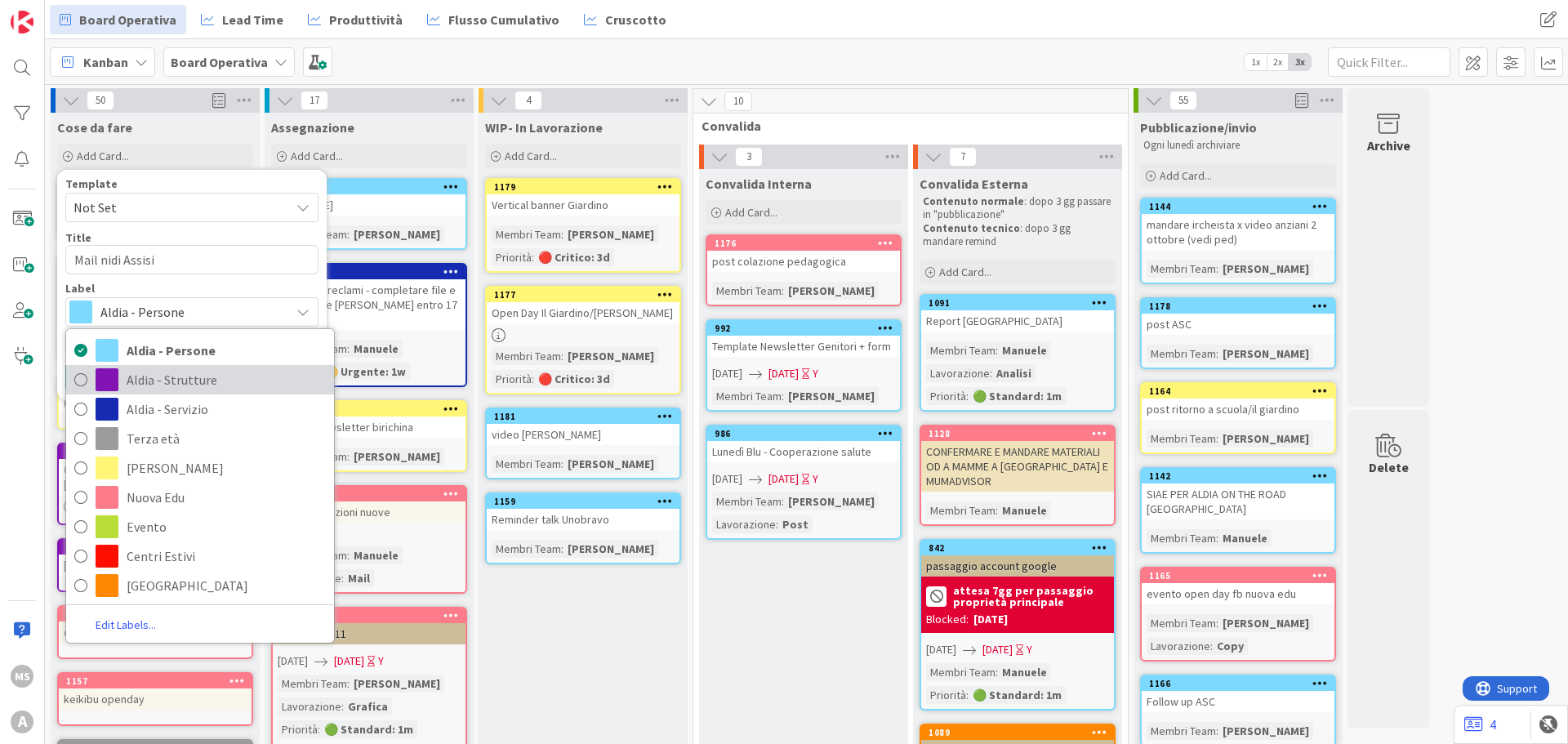
click at [149, 384] on span "Aldia - Strutture" at bounding box center [226, 380] width 199 height 25
type textarea "x"
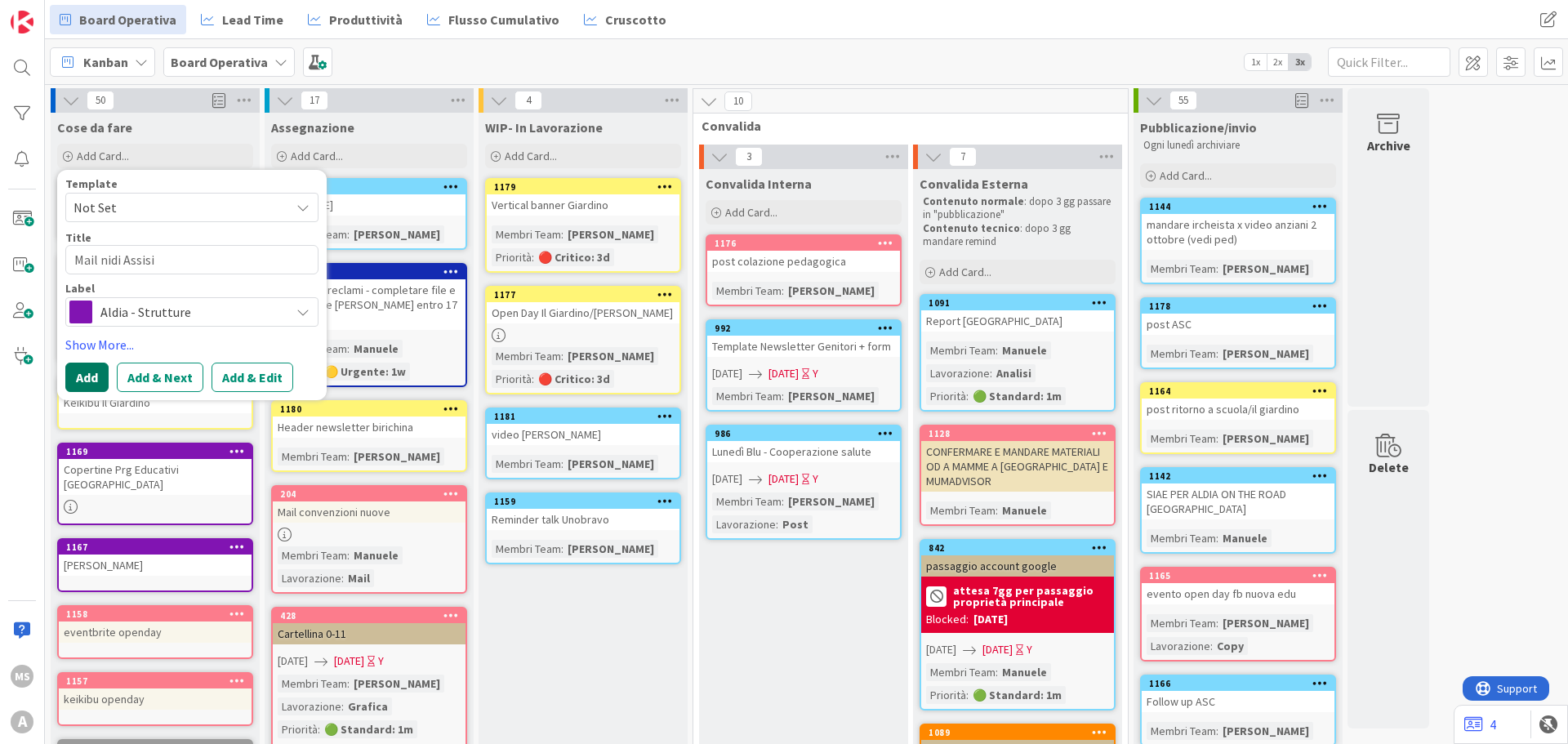
drag, startPoint x: 95, startPoint y: 369, endPoint x: 125, endPoint y: 444, distance: 80.8
click at [94, 369] on button "Add" at bounding box center [87, 377] width 43 height 29
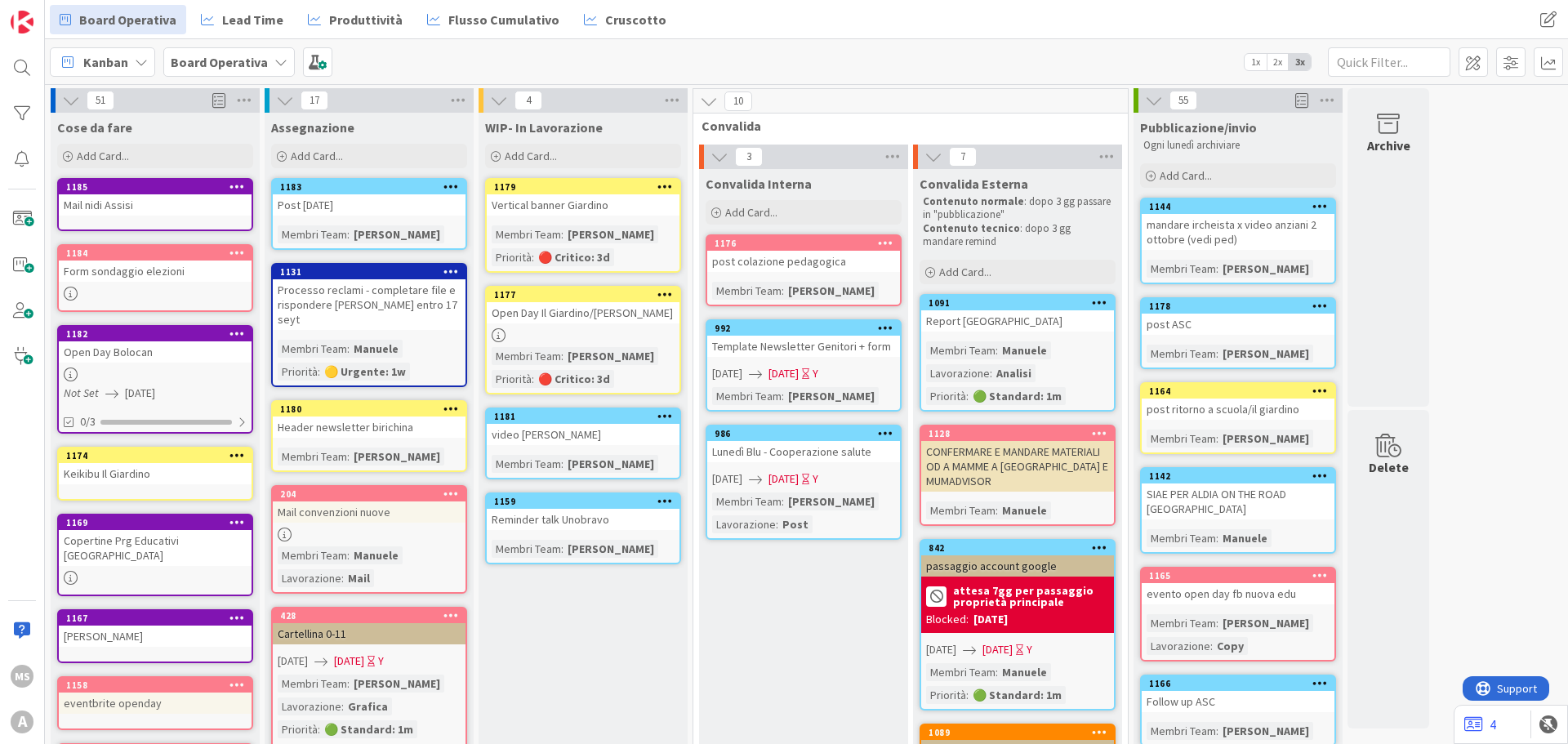
click at [201, 216] on div "1185 Mail [PERSON_NAME]" at bounding box center [155, 205] width 196 height 53
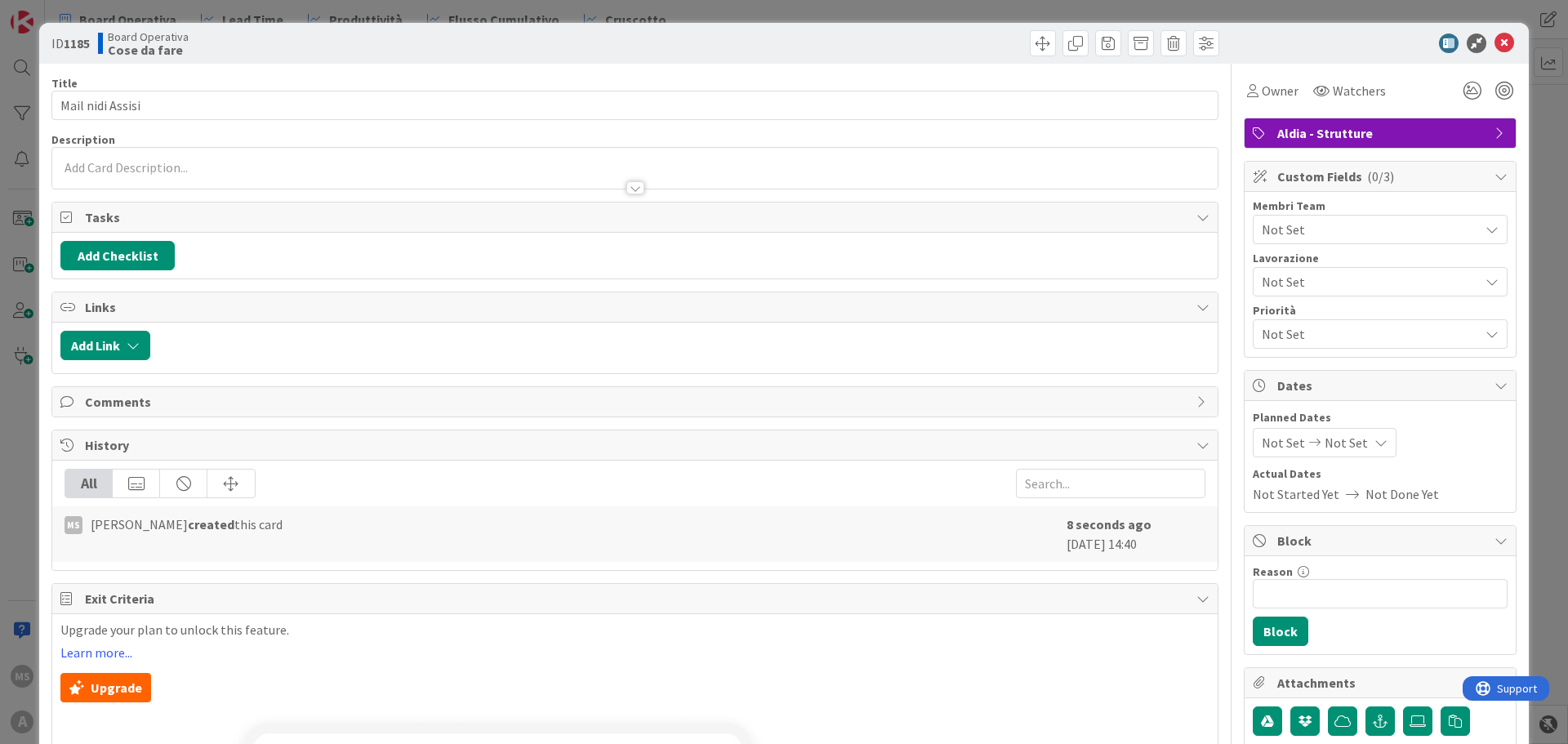
click at [165, 174] on div at bounding box center [635, 180] width 1165 height 17
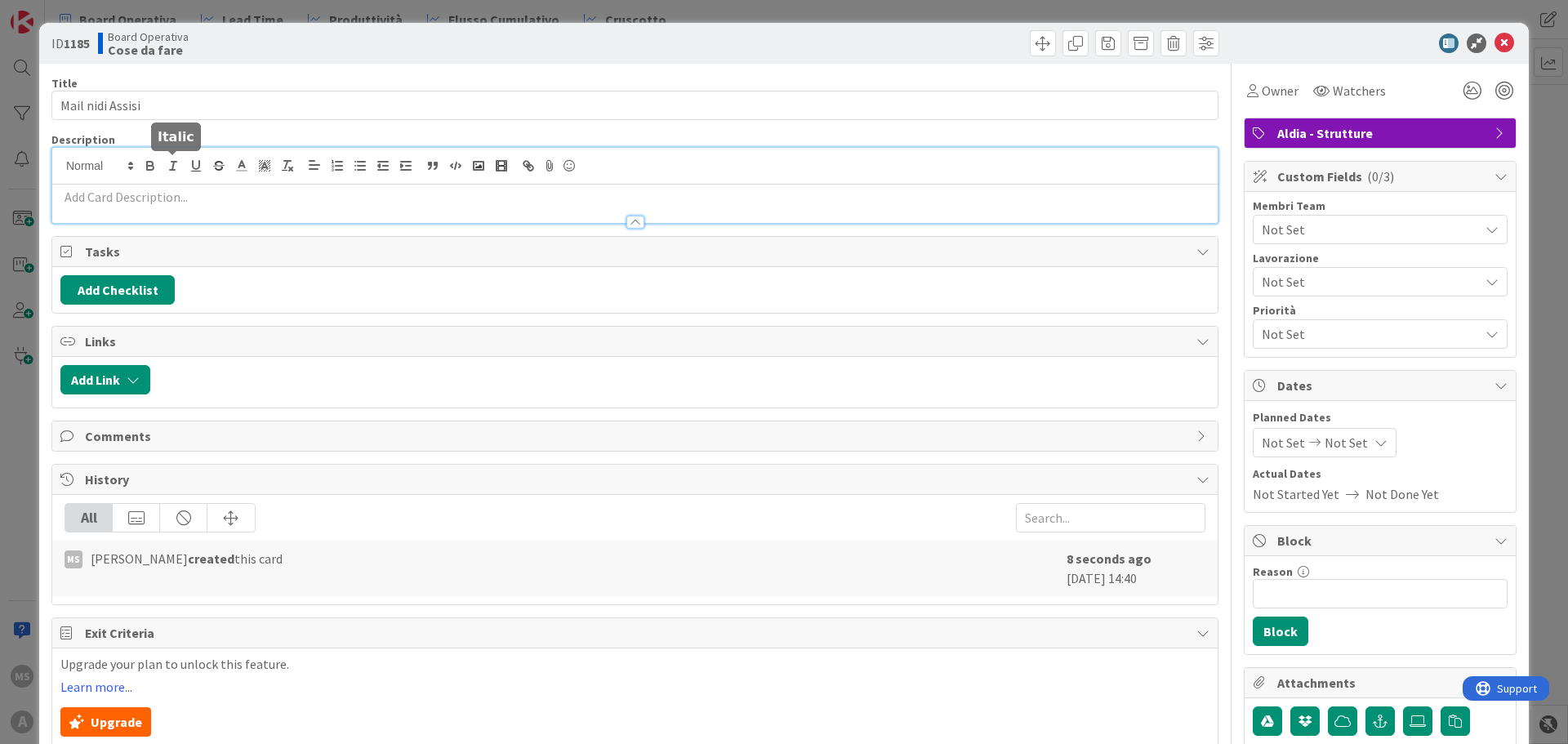
click at [160, 198] on p at bounding box center [635, 197] width 1149 height 19
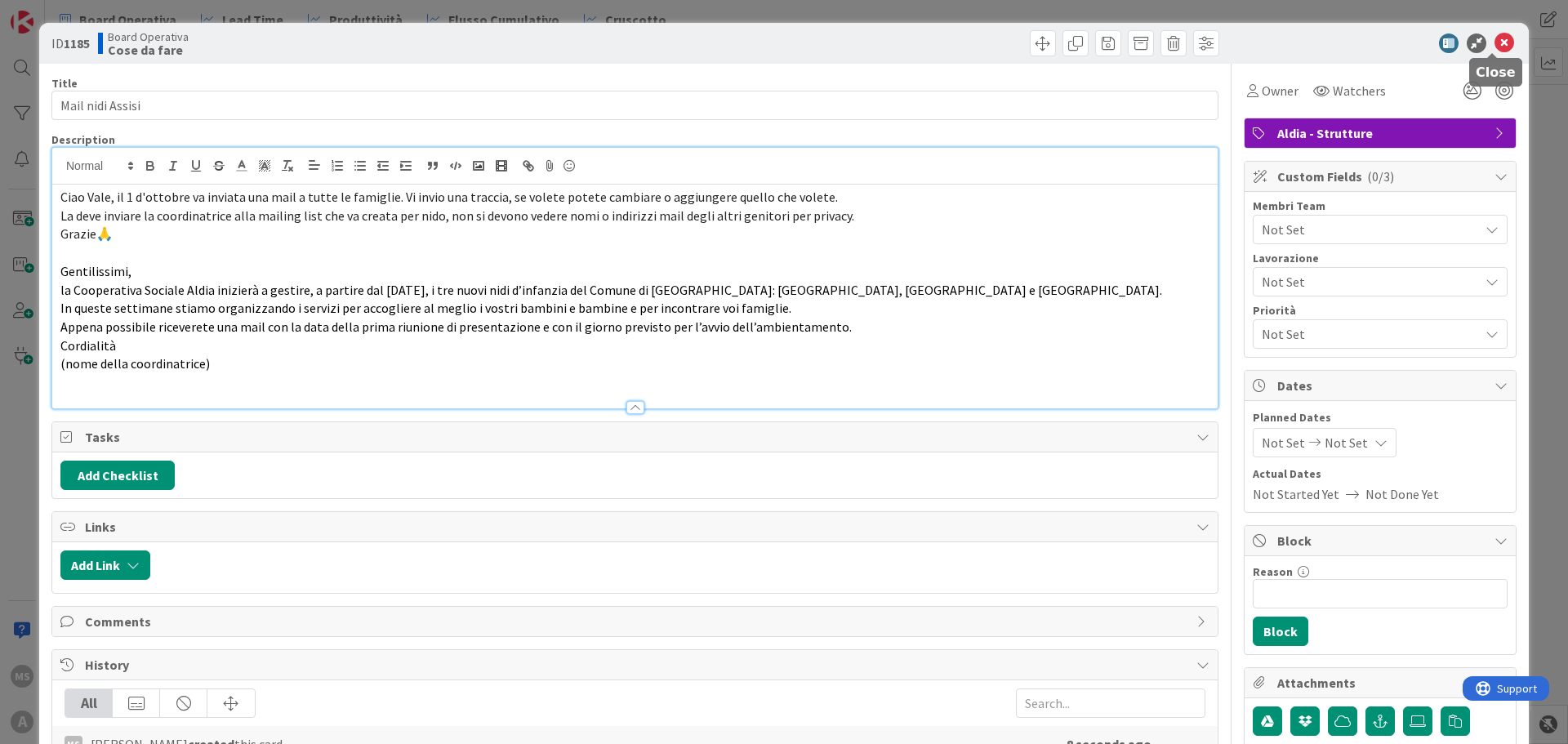
click at [1394, 39] on icon at bounding box center [1504, 43] width 19 height 19
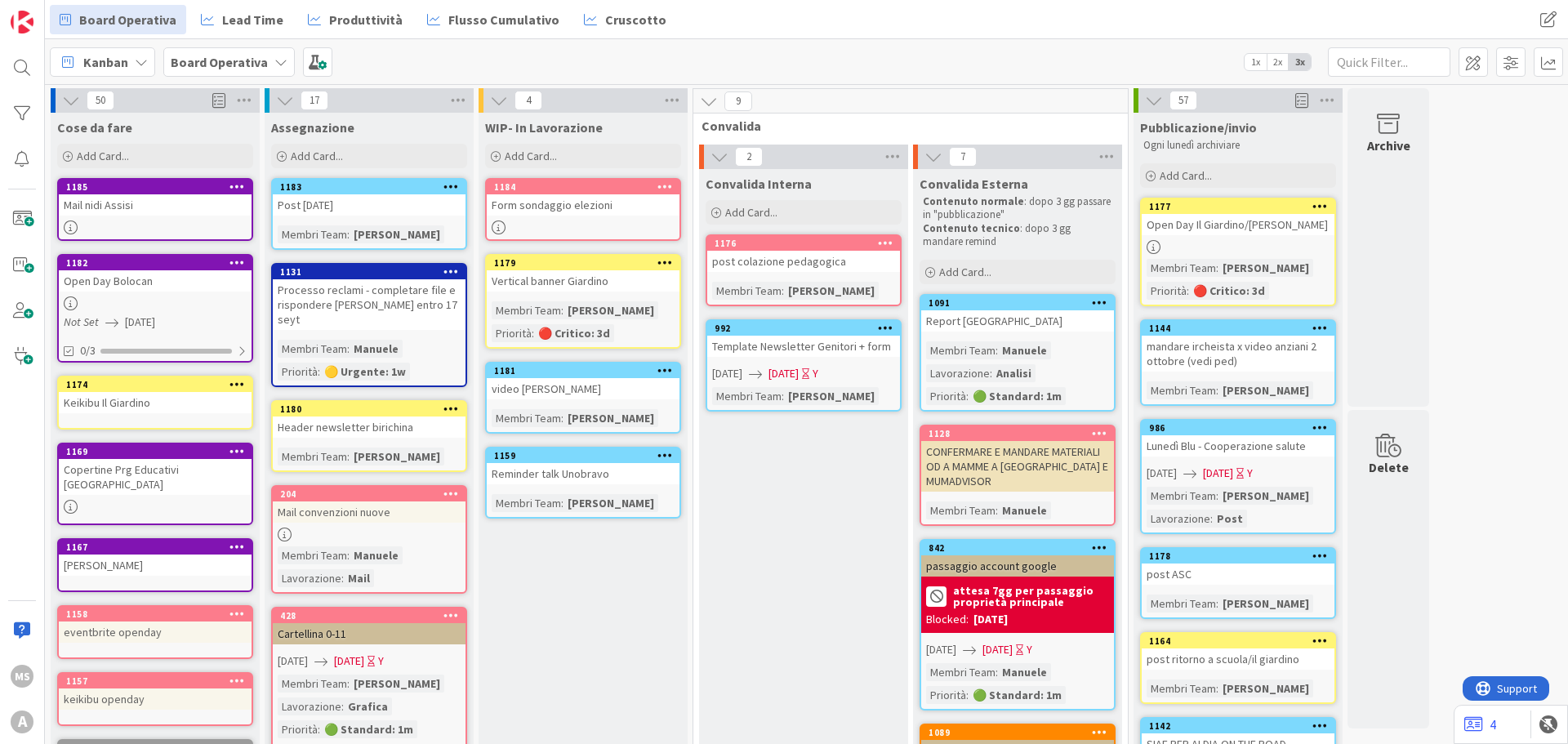
click at [603, 213] on div "Form sondaggio elezioni" at bounding box center [583, 205] width 193 height 21
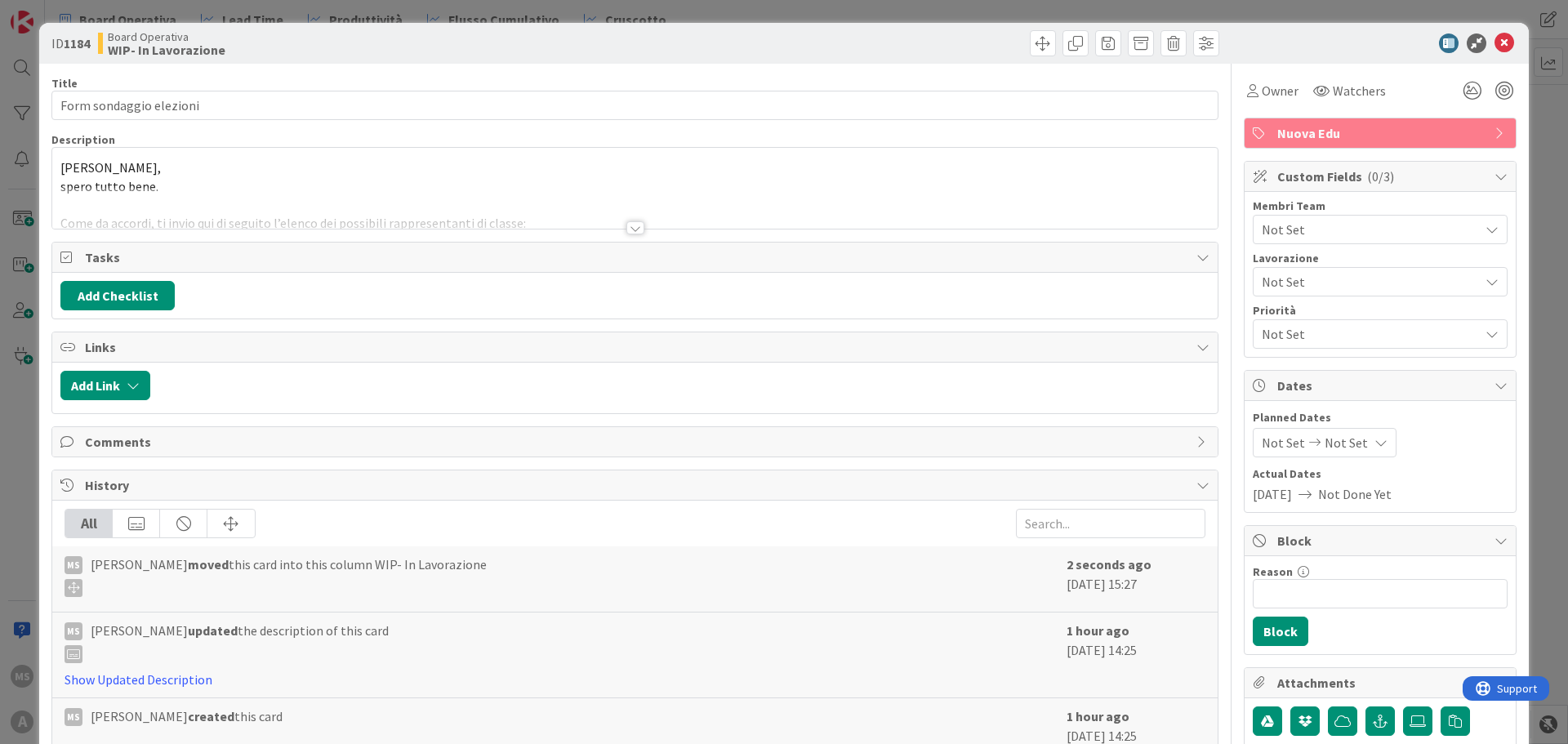
click at [1255, 260] on div "Lavorazione" at bounding box center [1380, 258] width 255 height 12
click at [1273, 231] on span "Not Set" at bounding box center [1370, 229] width 217 height 19
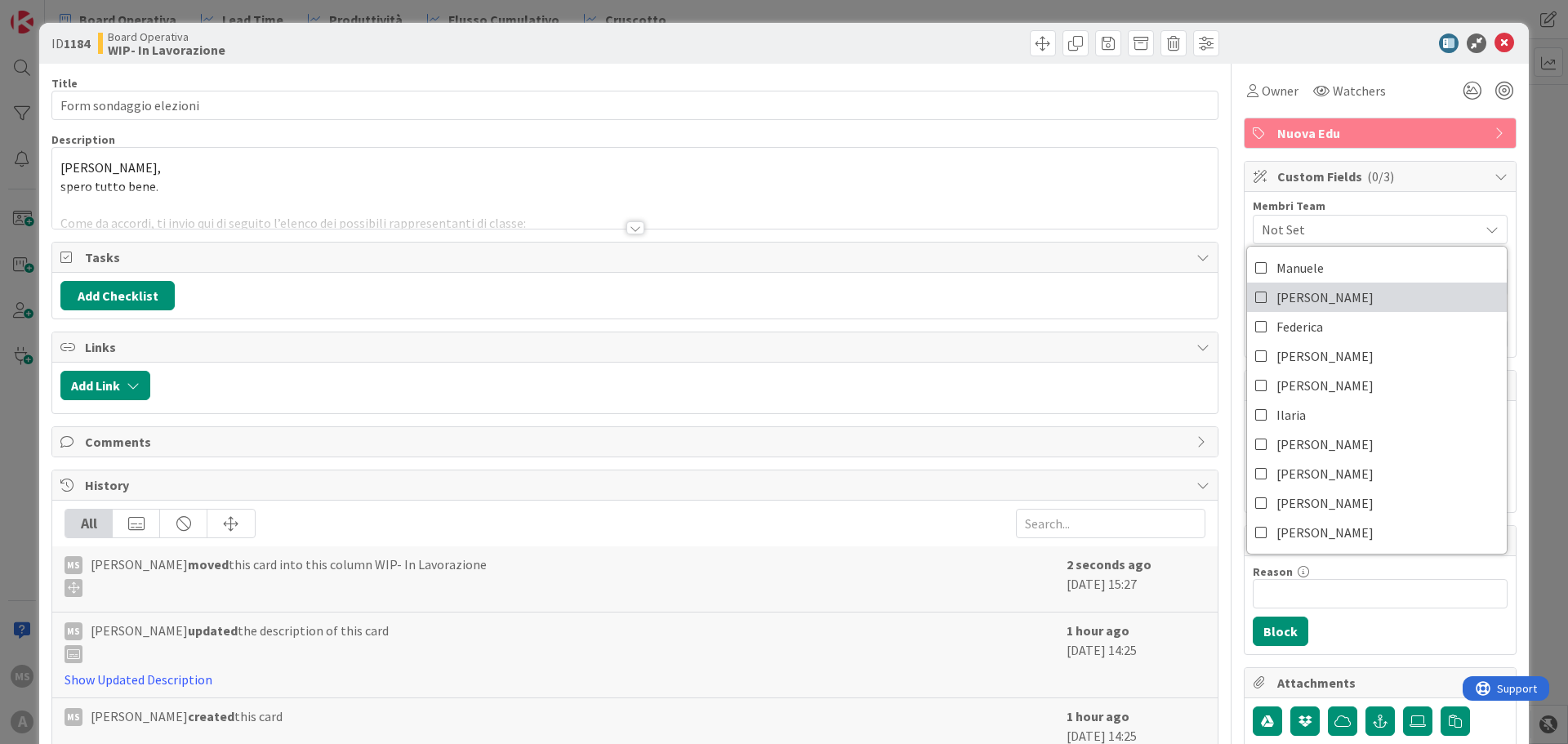
click at [1277, 300] on span "[PERSON_NAME]" at bounding box center [1325, 298] width 97 height 25
click at [1394, 41] on icon at bounding box center [1504, 43] width 19 height 19
